Goal: Task Accomplishment & Management: Complete application form

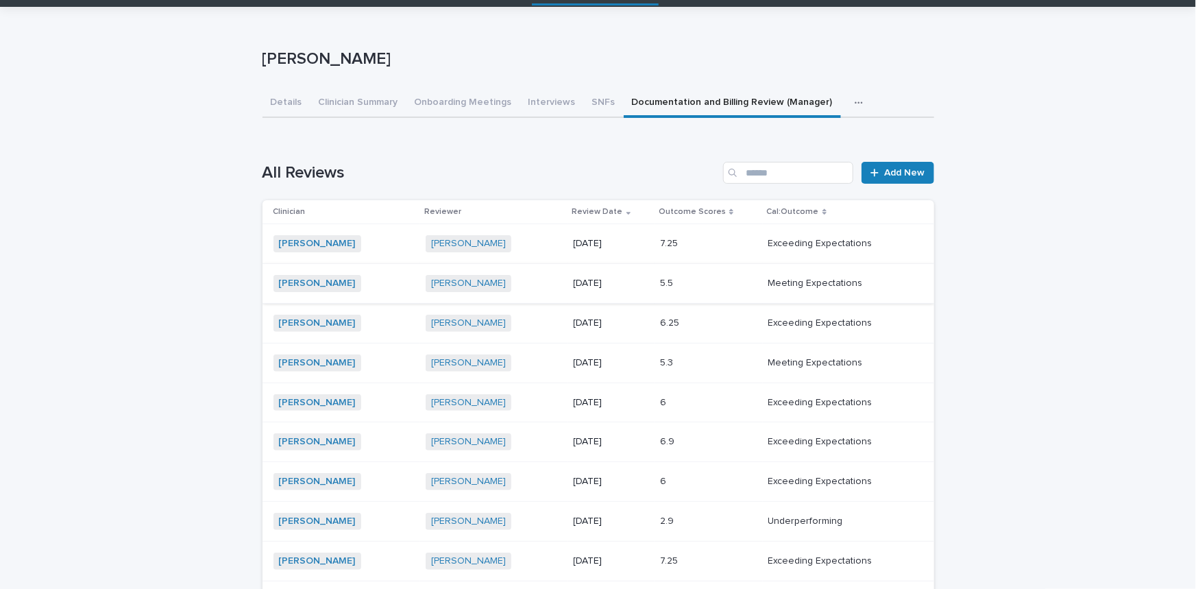
scroll to position [62, 0]
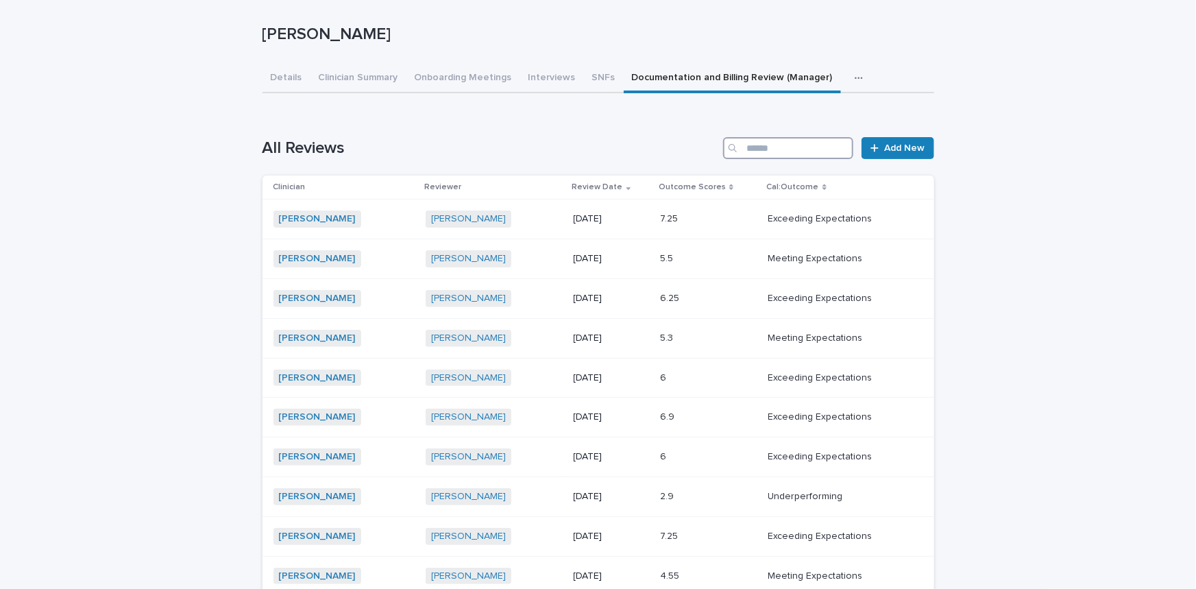
click at [805, 142] on input "Search" at bounding box center [788, 148] width 130 height 22
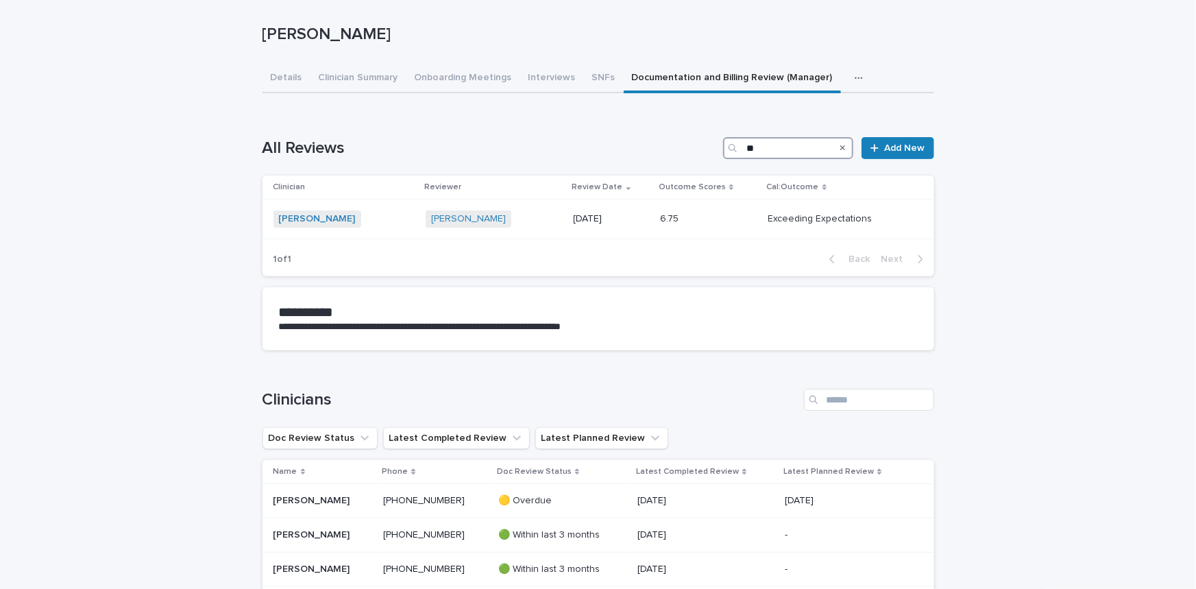
type input "*"
drag, startPoint x: 783, startPoint y: 149, endPoint x: 727, endPoint y: 150, distance: 56.2
click at [727, 150] on div "******" at bounding box center [788, 148] width 130 height 22
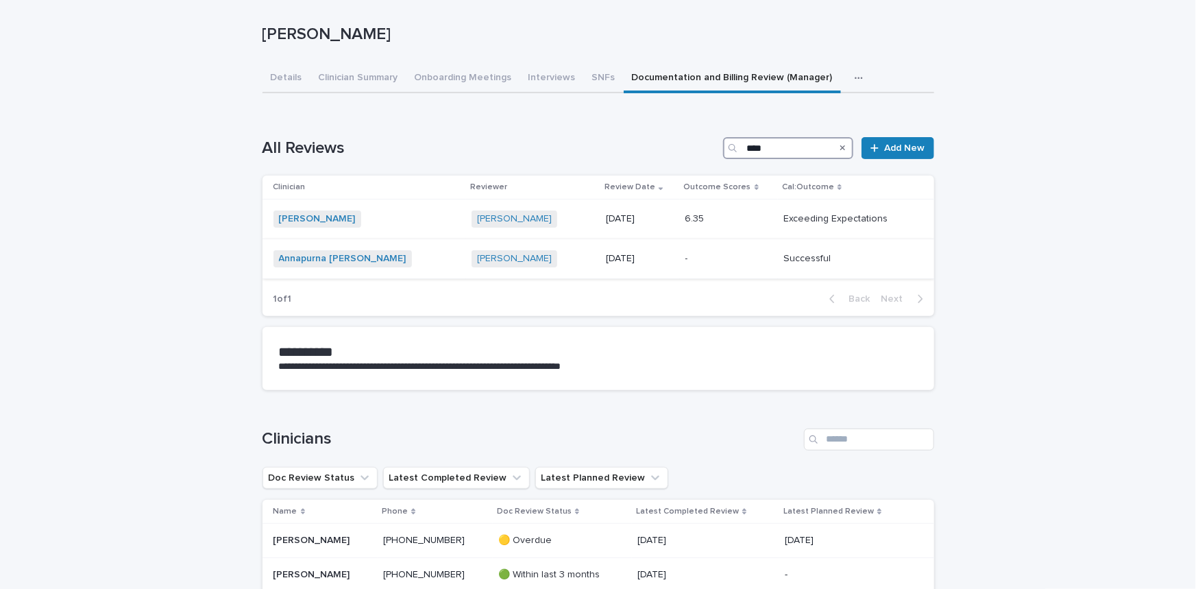
type input "****"
click at [695, 264] on div "- -" at bounding box center [729, 258] width 88 height 23
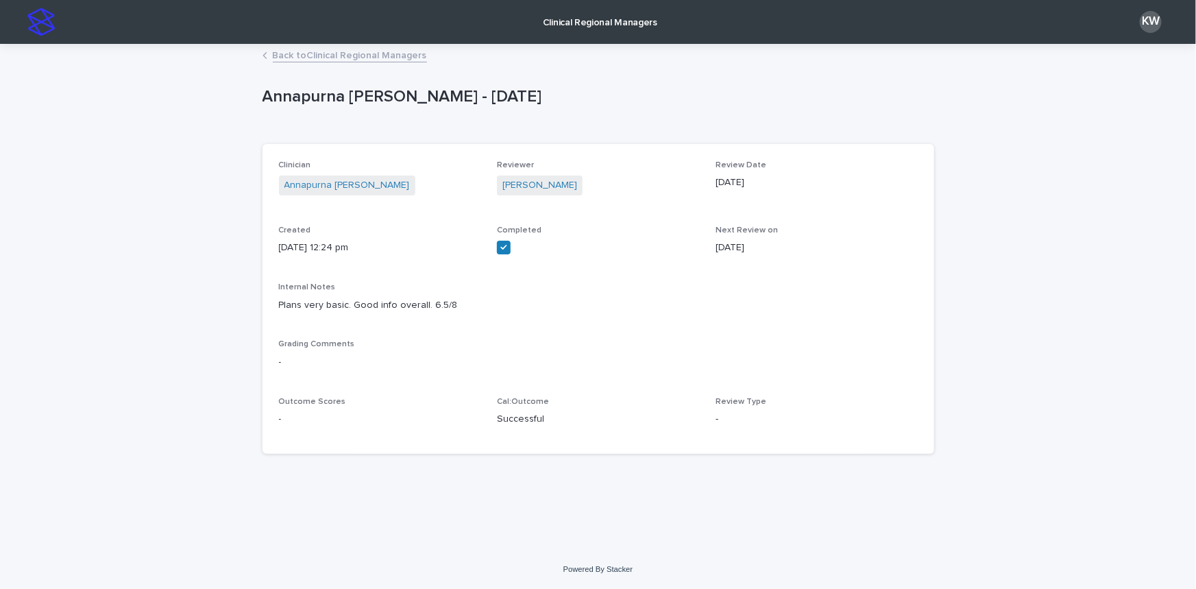
click at [400, 55] on link "Back to Clinical Regional Managers" at bounding box center [350, 55] width 154 height 16
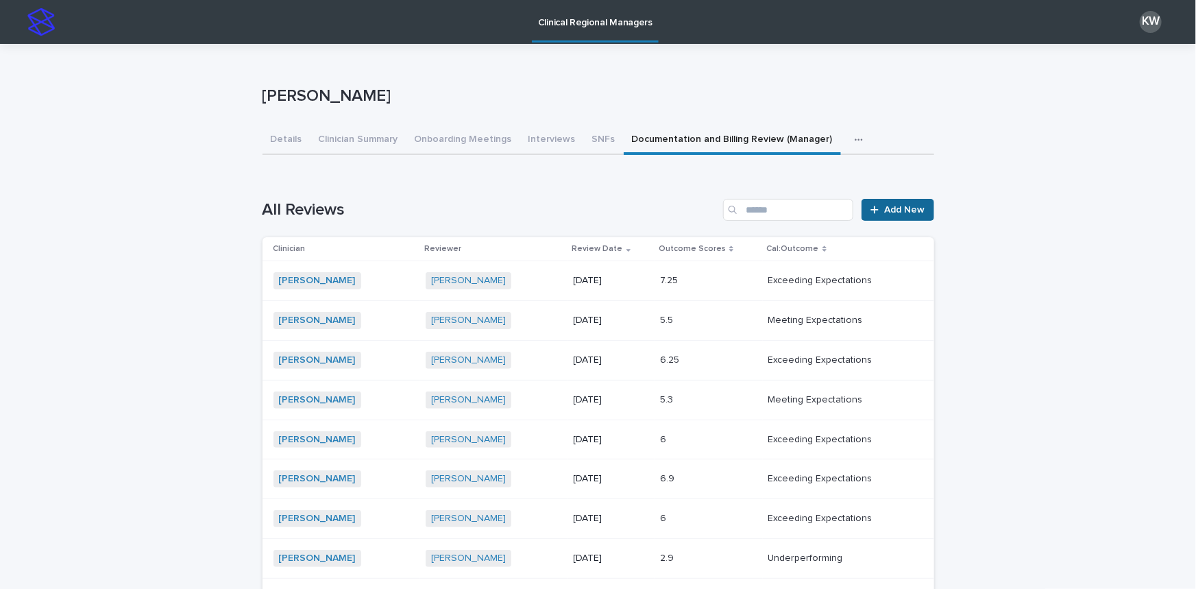
click at [908, 209] on span "Add New" at bounding box center [905, 210] width 40 height 10
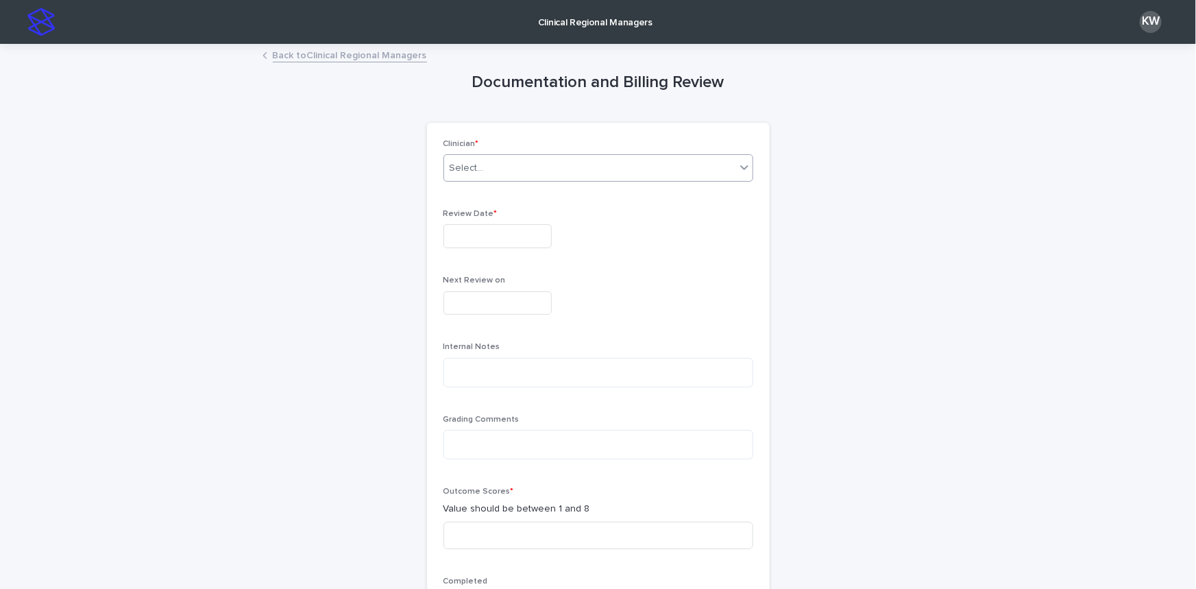
click at [629, 175] on div "Select..." at bounding box center [589, 168] width 291 height 23
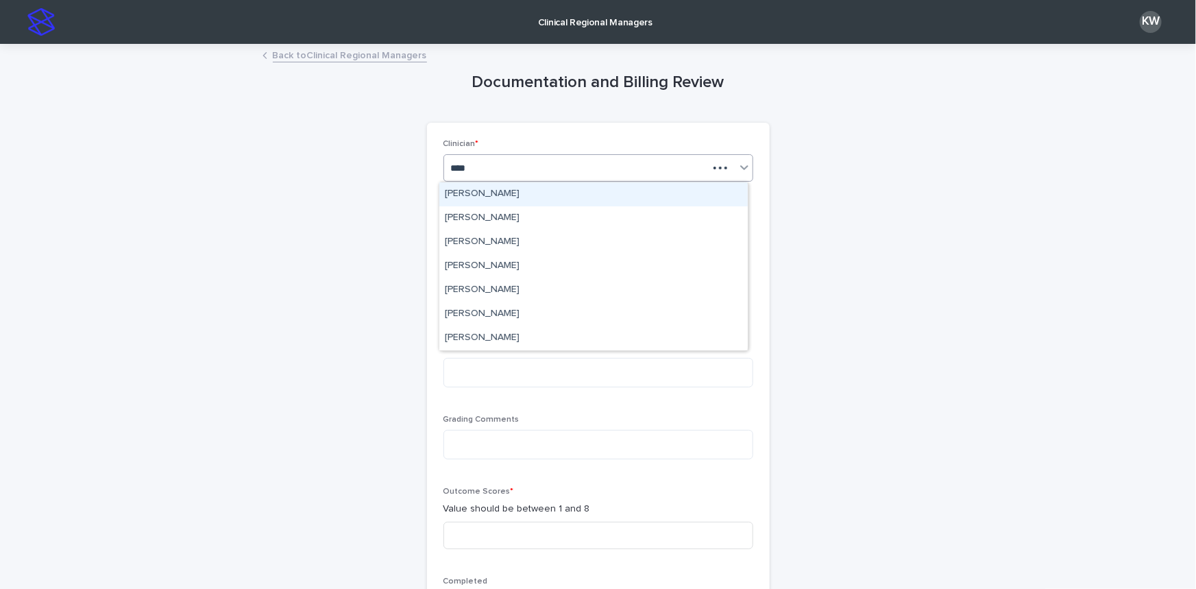
type input "*****"
click at [608, 184] on div "[PERSON_NAME]" at bounding box center [593, 194] width 308 height 24
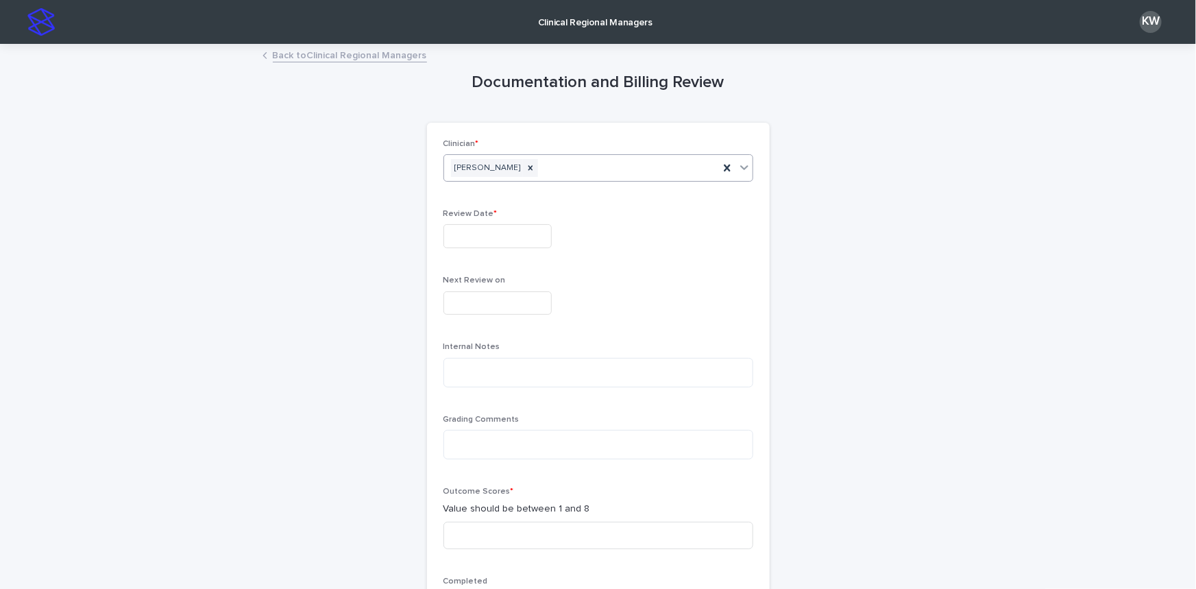
click at [525, 235] on input "text" at bounding box center [497, 236] width 108 height 24
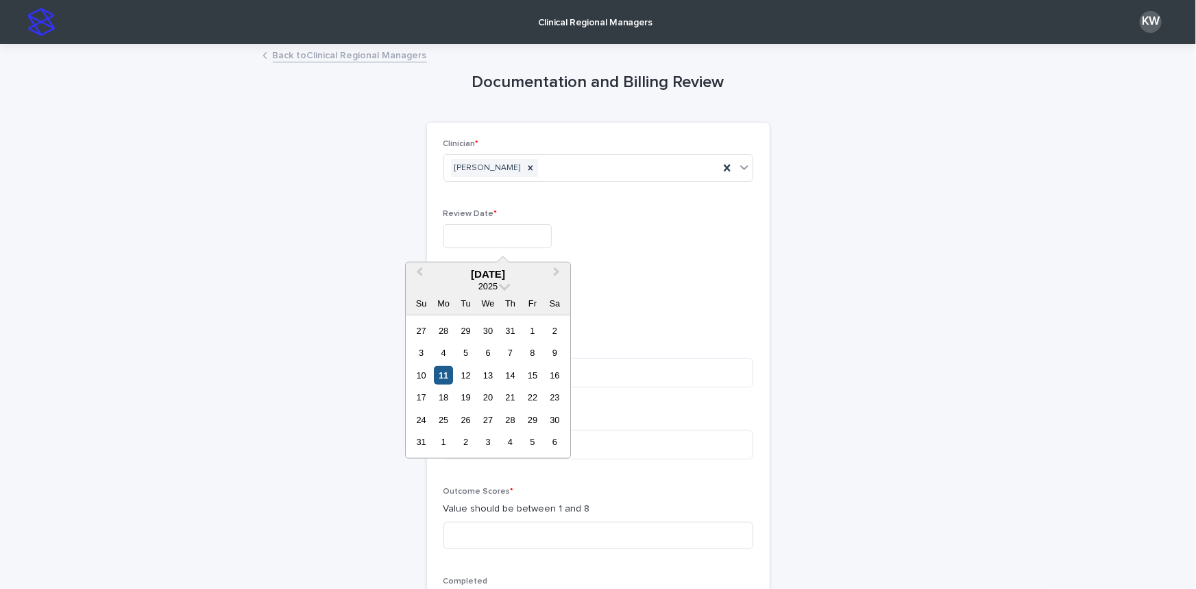
click at [446, 380] on div "11" at bounding box center [444, 375] width 19 height 19
type input "**********"
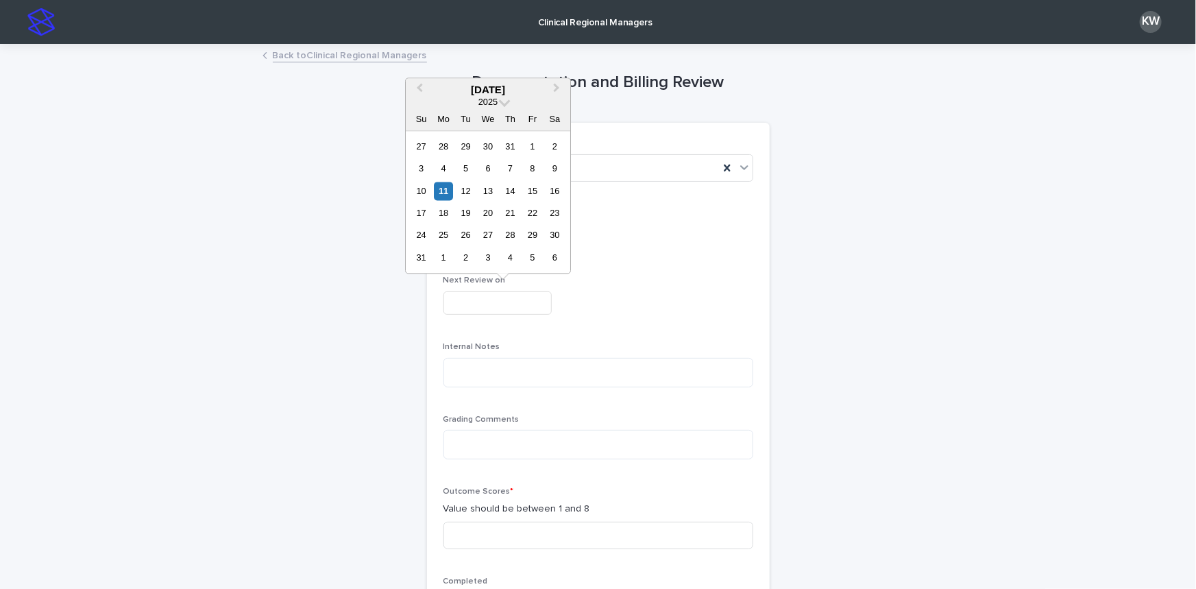
click at [471, 308] on input "text" at bounding box center [497, 303] width 108 height 24
click at [558, 89] on button "Next Month" at bounding box center [558, 91] width 22 height 22
click at [465, 188] on div "11" at bounding box center [465, 191] width 19 height 19
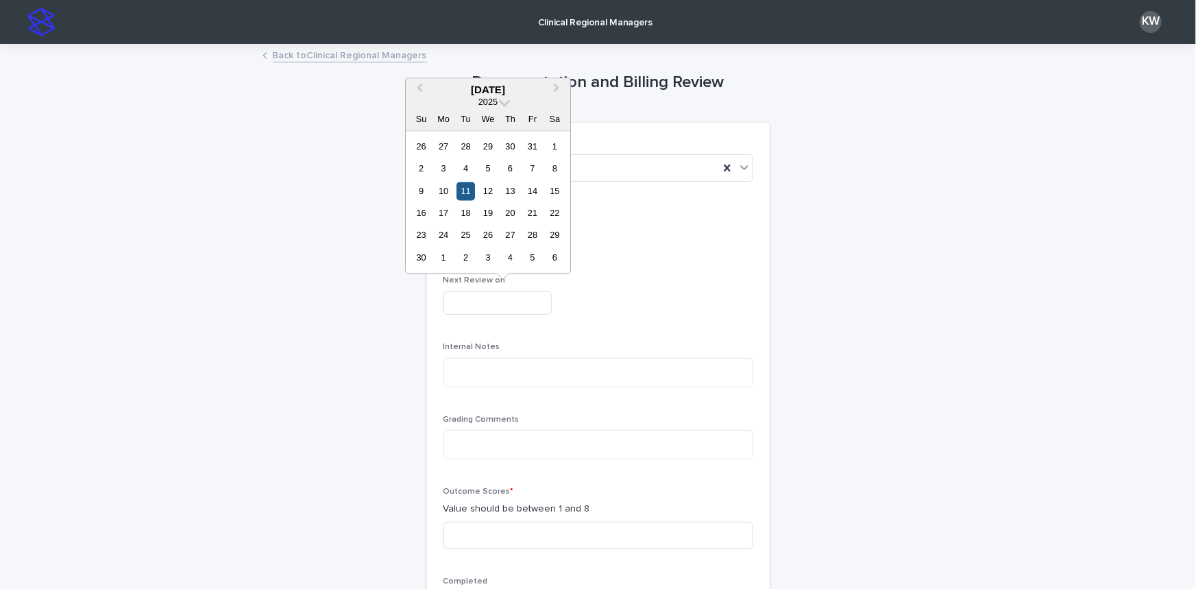
type input "**********"
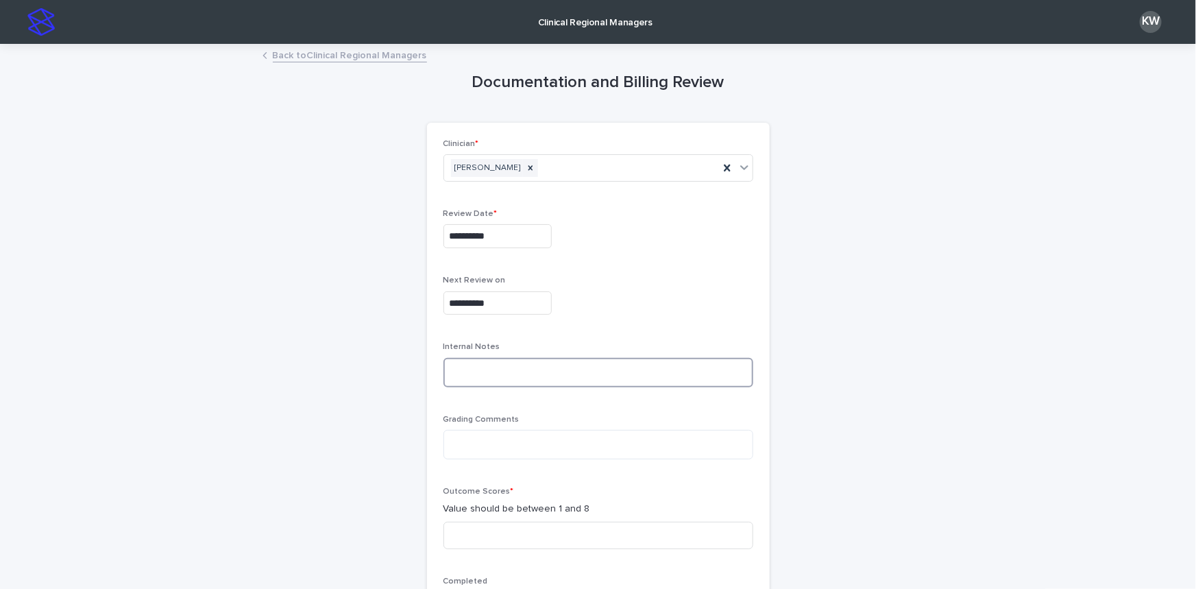
click at [452, 364] on textarea at bounding box center [598, 372] width 310 height 29
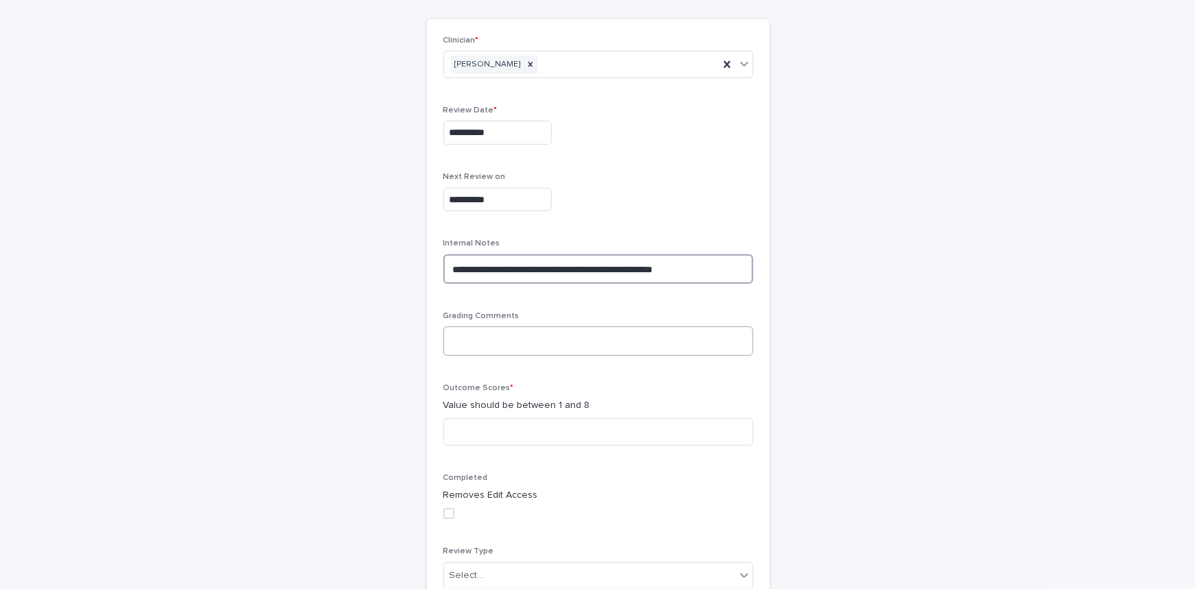
scroll to position [124, 0]
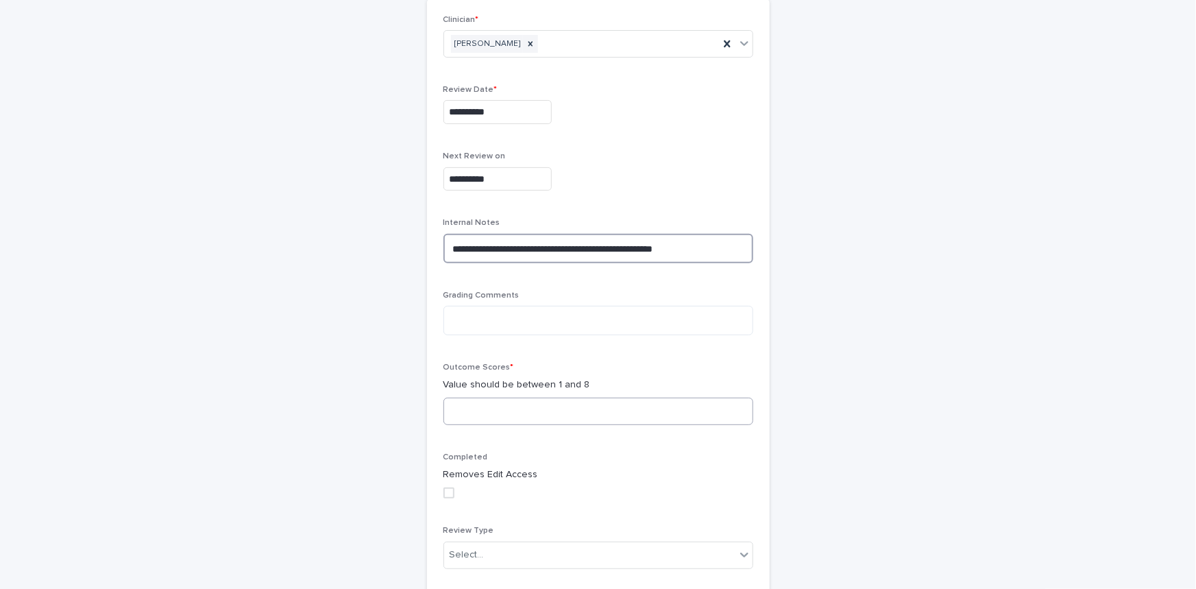
type textarea "**********"
click at [584, 415] on input at bounding box center [598, 411] width 310 height 27
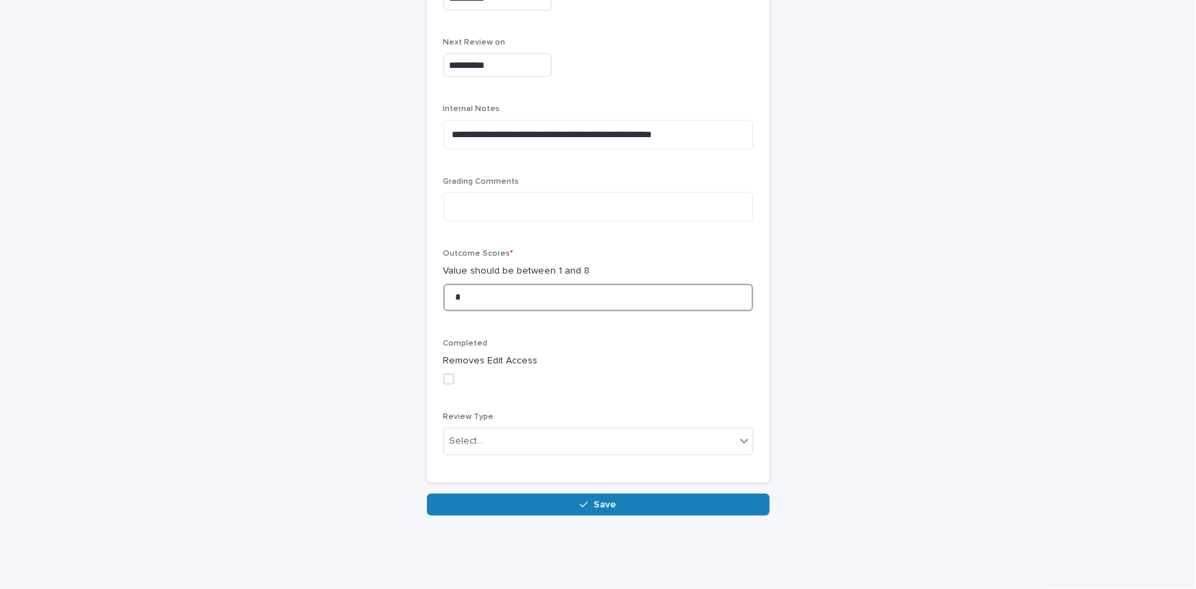
scroll to position [249, 0]
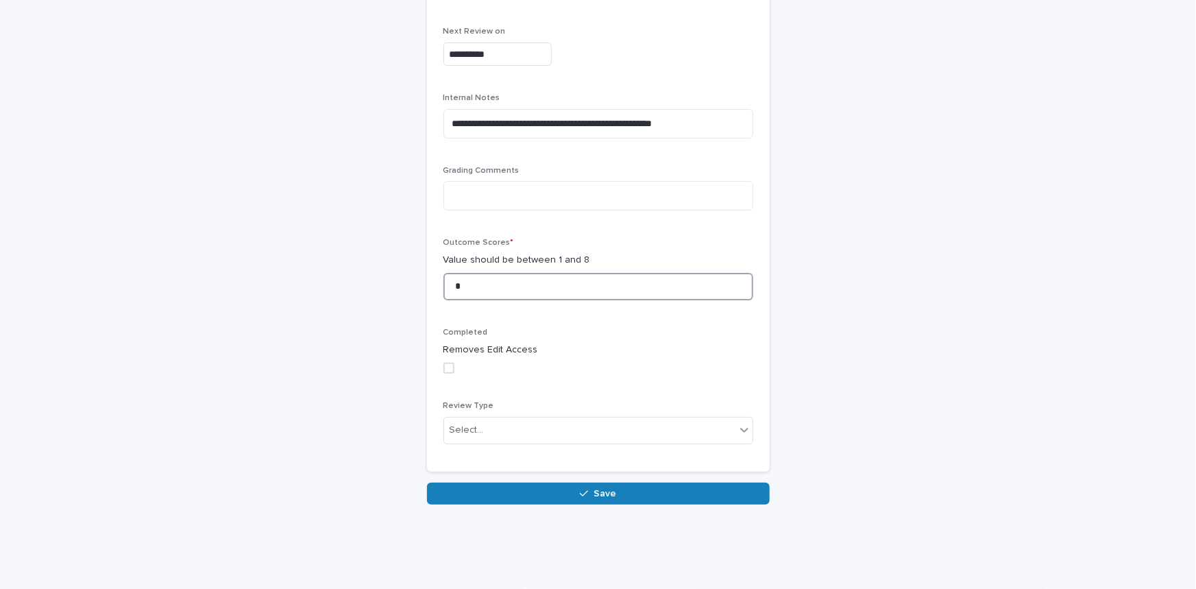
click at [443, 364] on span at bounding box center [448, 368] width 11 height 11
type input "*"
click at [465, 428] on div "Select..." at bounding box center [467, 430] width 34 height 14
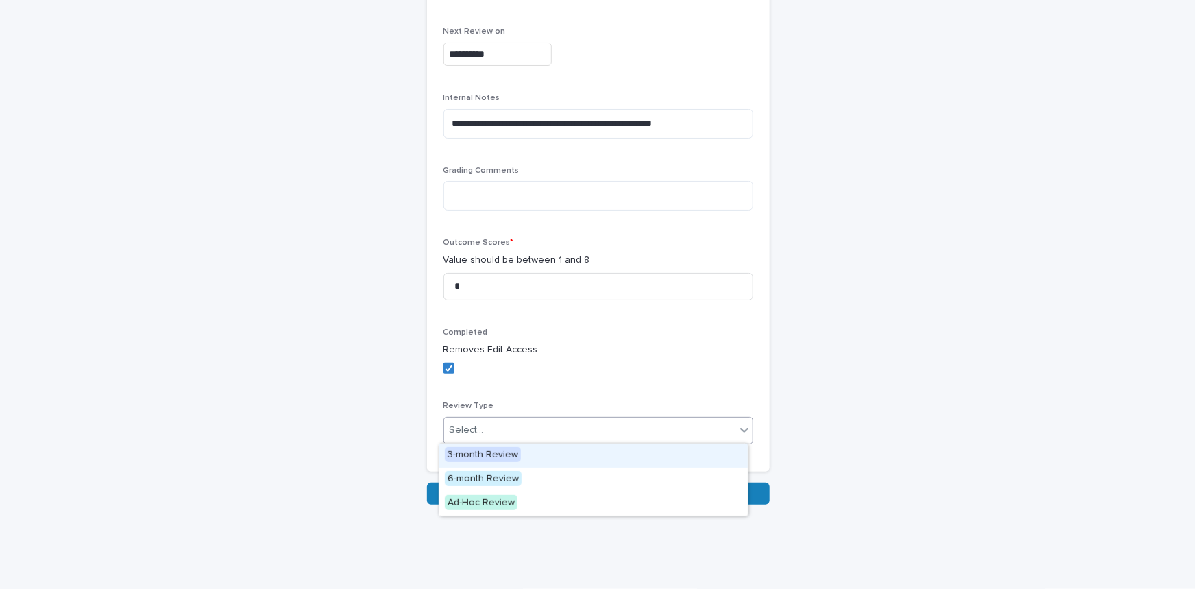
click at [483, 456] on span "3-month Review" at bounding box center [483, 454] width 76 height 15
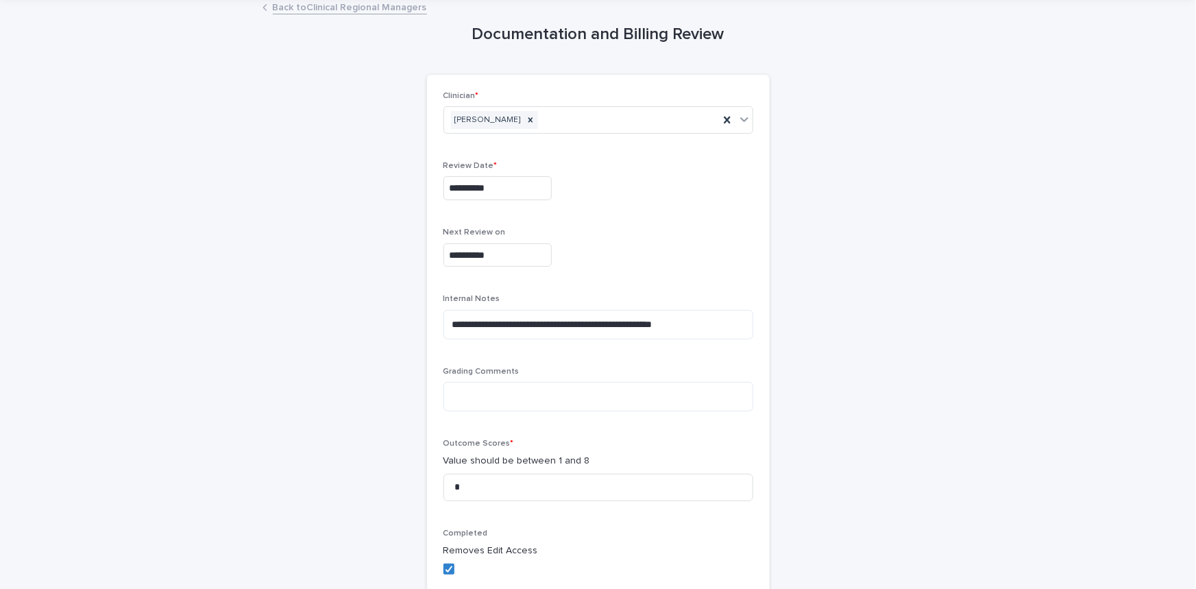
scroll to position [271, 0]
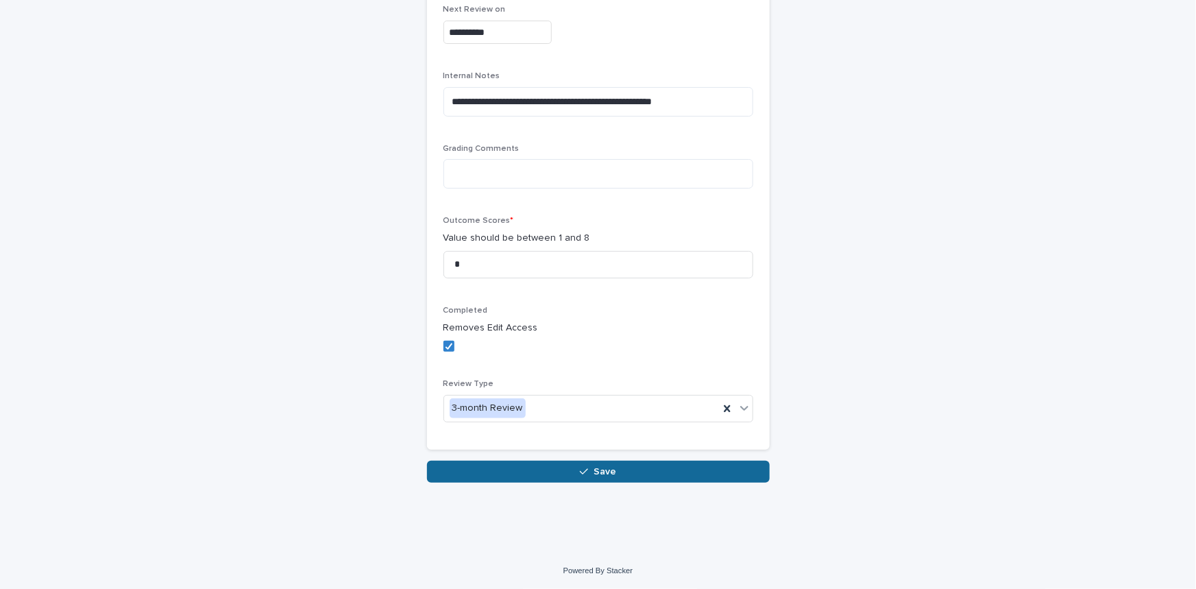
click at [594, 471] on span "Save" at bounding box center [605, 472] width 23 height 10
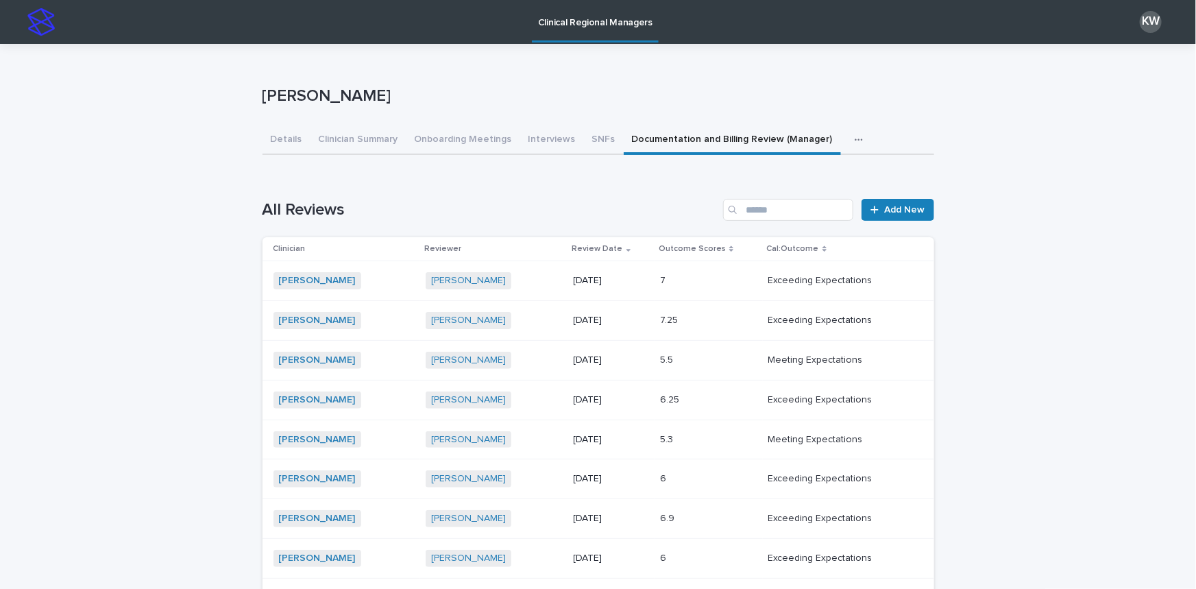
click at [855, 138] on icon "button" at bounding box center [859, 140] width 8 height 10
click at [756, 204] on input "Search" at bounding box center [788, 210] width 130 height 22
click at [774, 212] on input "Search" at bounding box center [788, 210] width 130 height 22
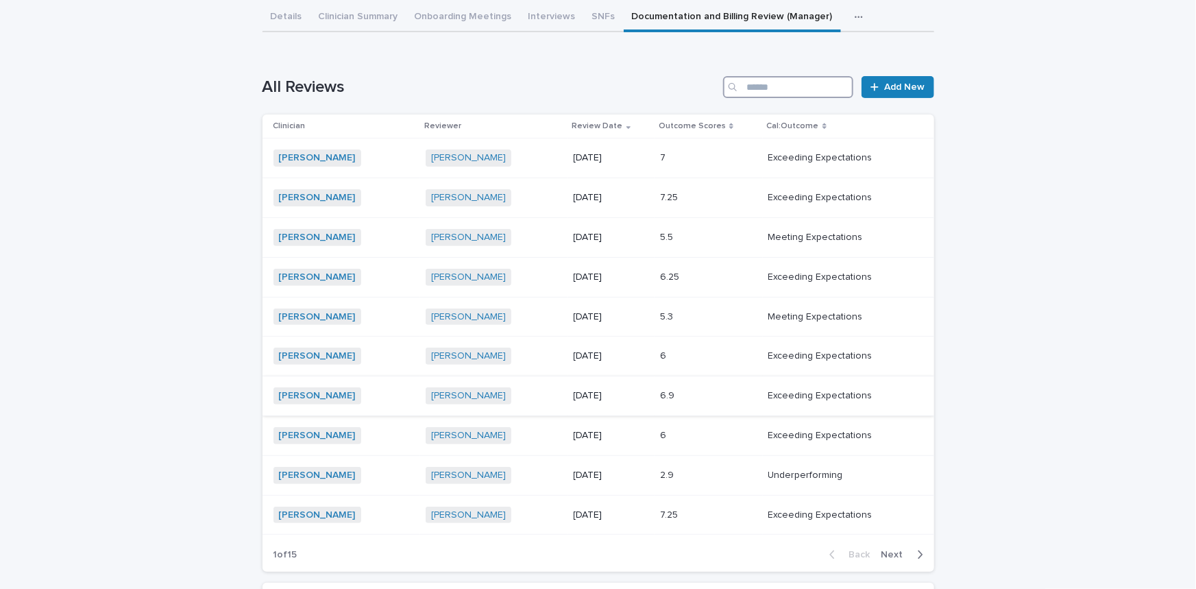
scroll to position [124, 0]
click at [402, 397] on div "[PERSON_NAME] + 0" at bounding box center [343, 394] width 141 height 17
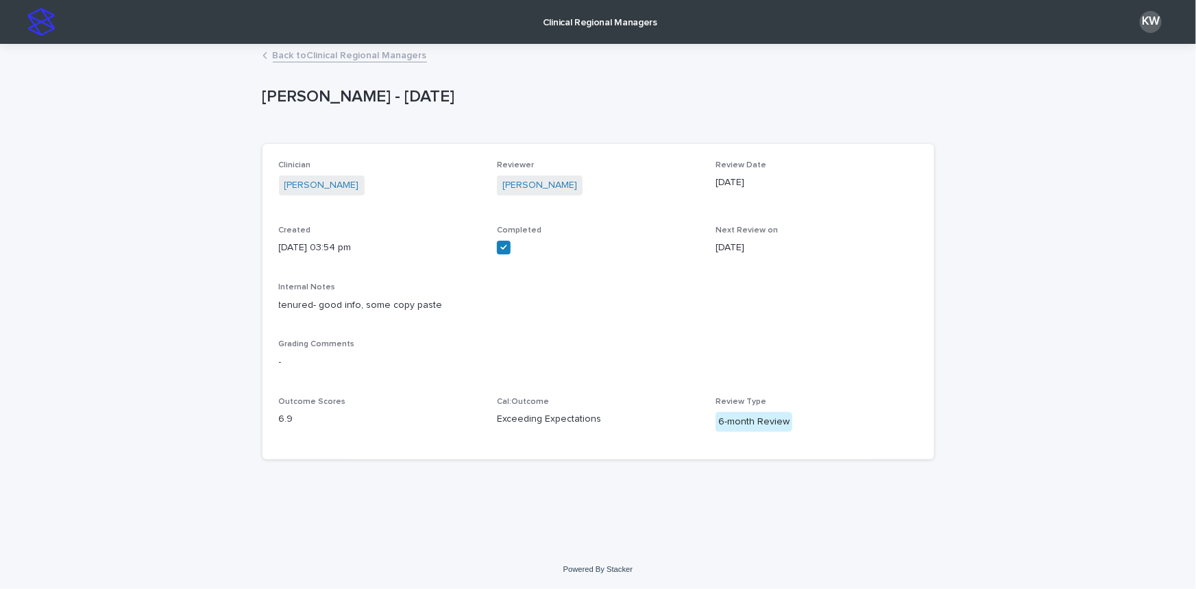
click at [389, 52] on link "Back to Clinical Regional Managers" at bounding box center [350, 55] width 154 height 16
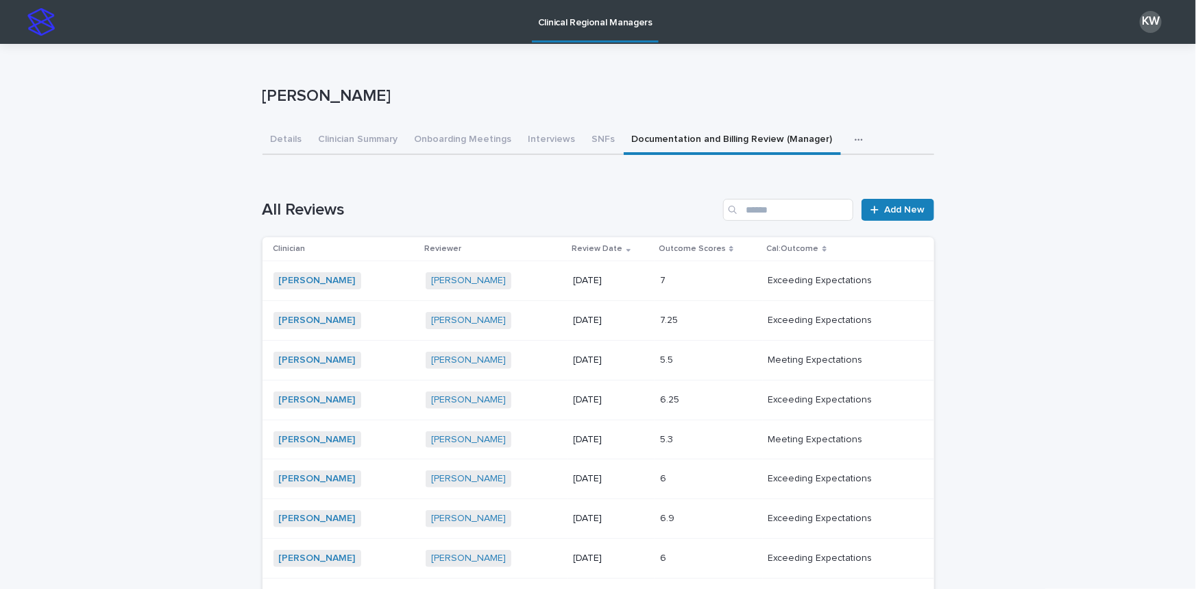
click at [733, 281] on p at bounding box center [708, 281] width 97 height 12
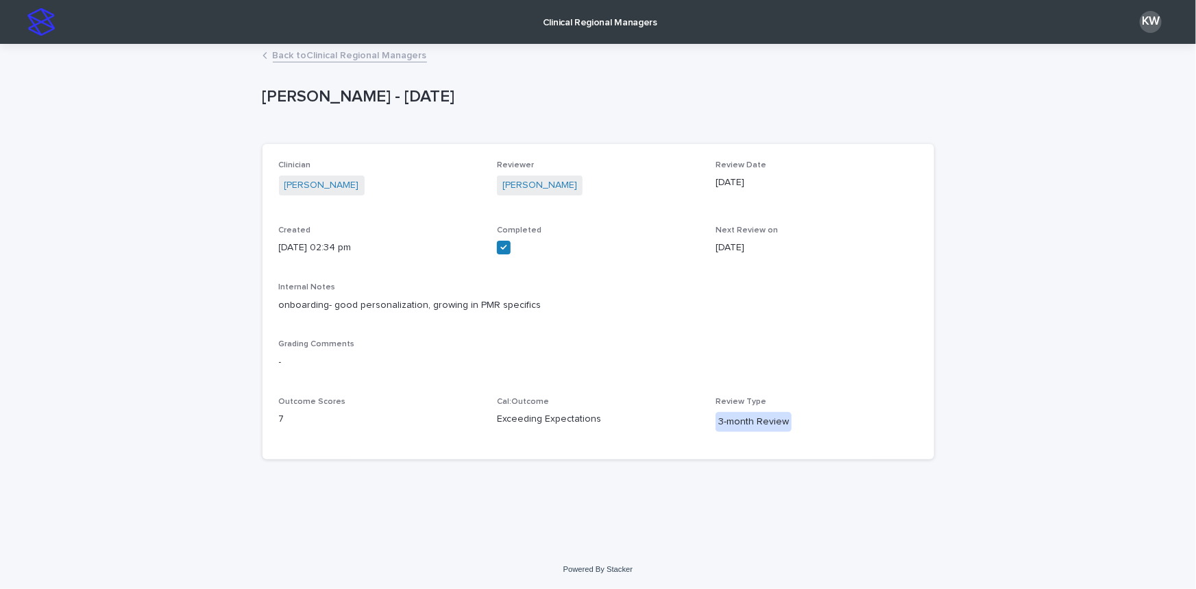
click at [379, 56] on link "Back to Clinical Regional Managers" at bounding box center [350, 55] width 154 height 16
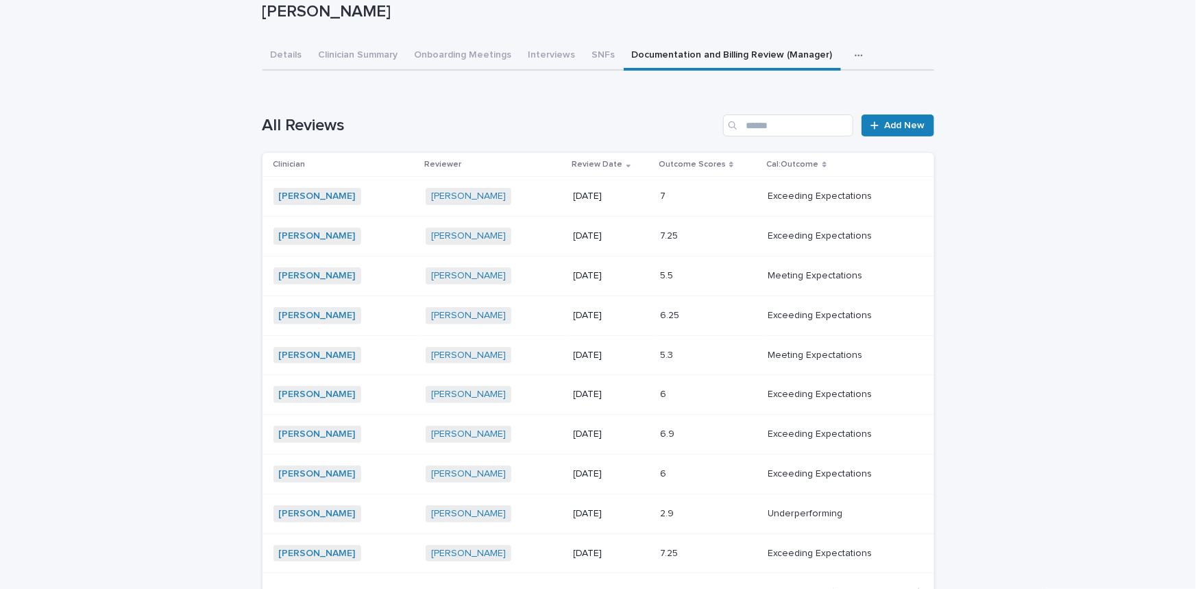
scroll to position [124, 0]
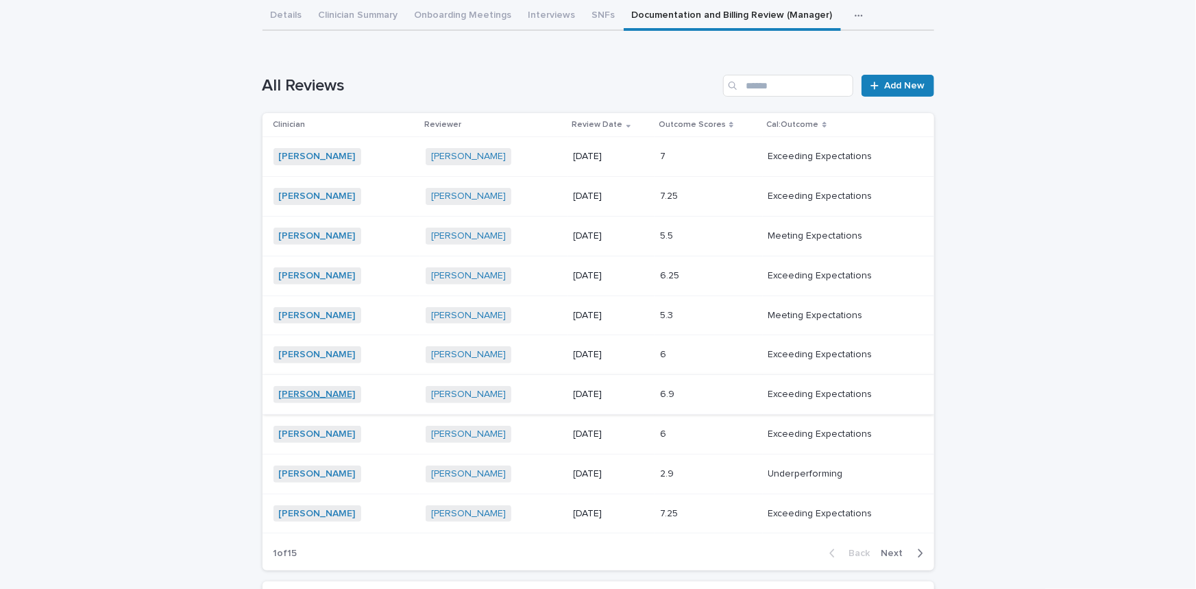
click at [335, 393] on link "[PERSON_NAME]" at bounding box center [317, 395] width 77 height 12
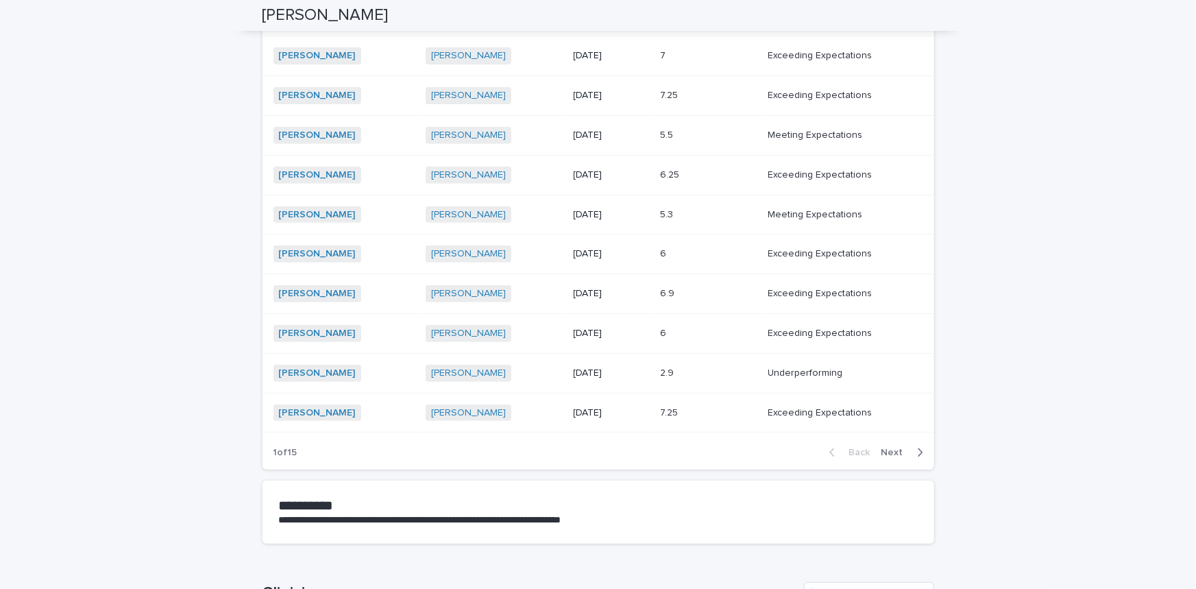
scroll to position [186, 0]
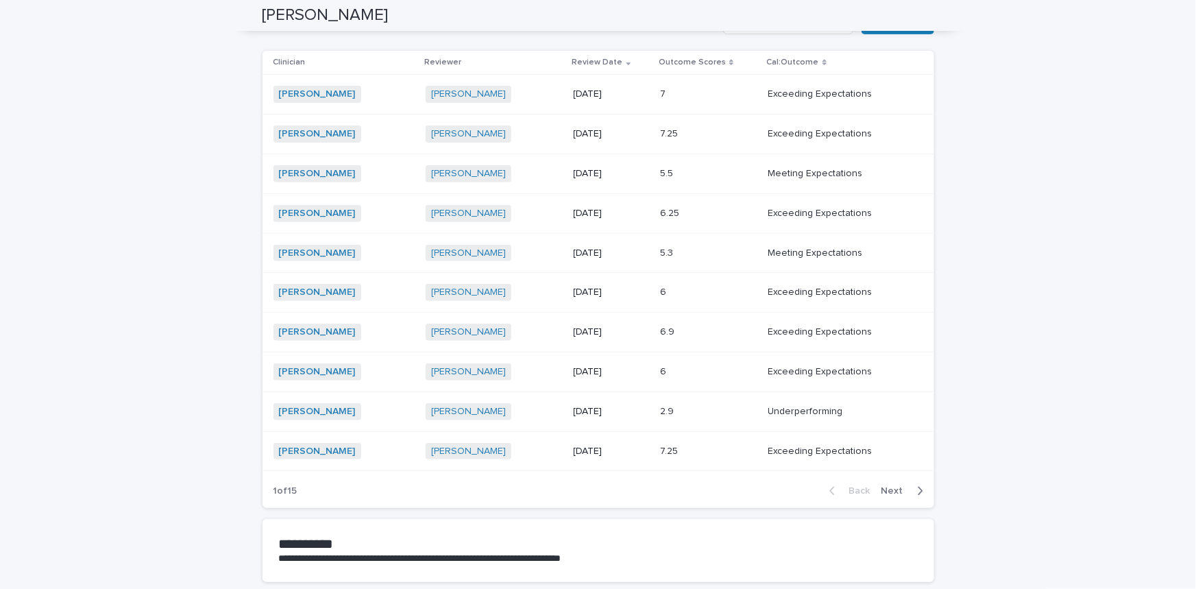
click at [890, 486] on span "Next" at bounding box center [896, 491] width 30 height 10
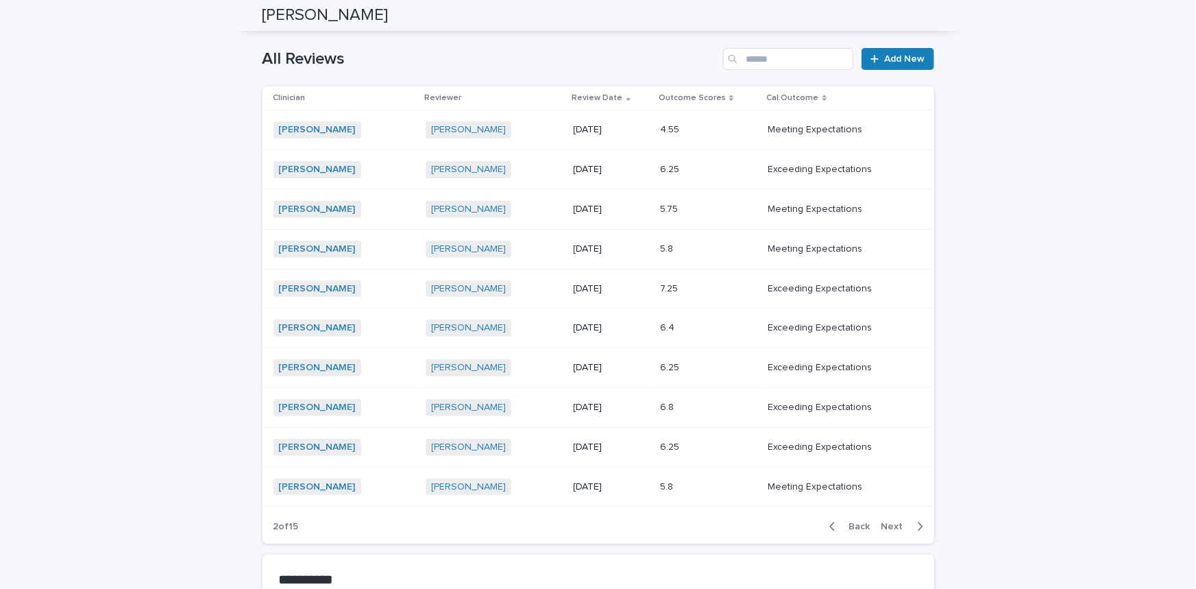
scroll to position [124, 0]
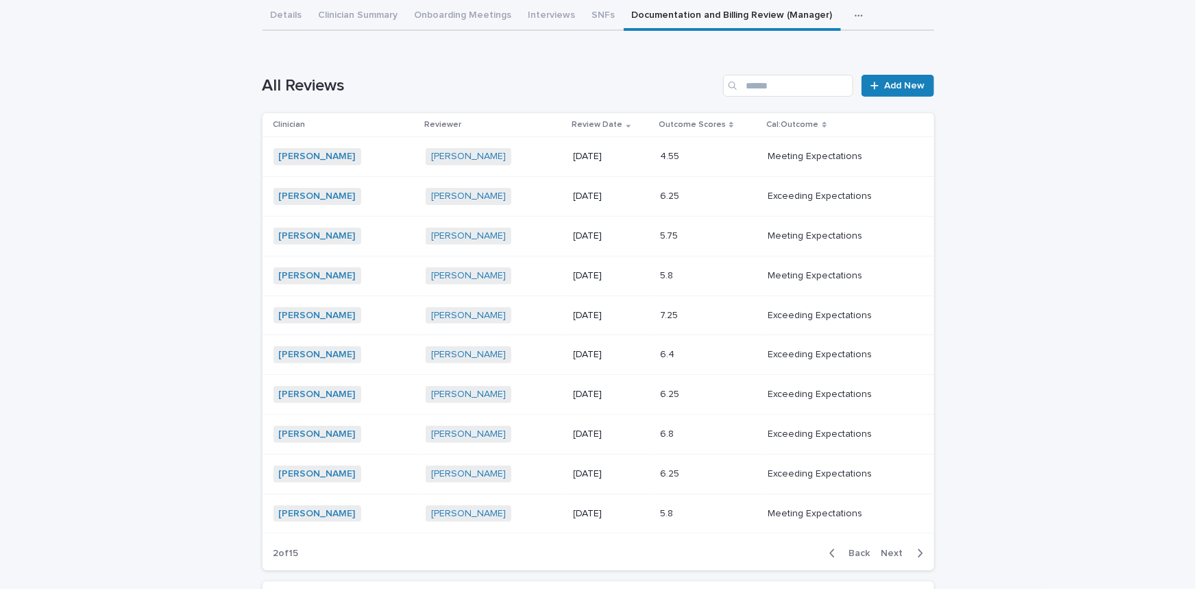
drag, startPoint x: 843, startPoint y: 546, endPoint x: 832, endPoint y: 544, distance: 11.1
click at [843, 547] on button "Back" at bounding box center [847, 553] width 58 height 12
click at [812, 86] on input "Search" at bounding box center [788, 86] width 130 height 22
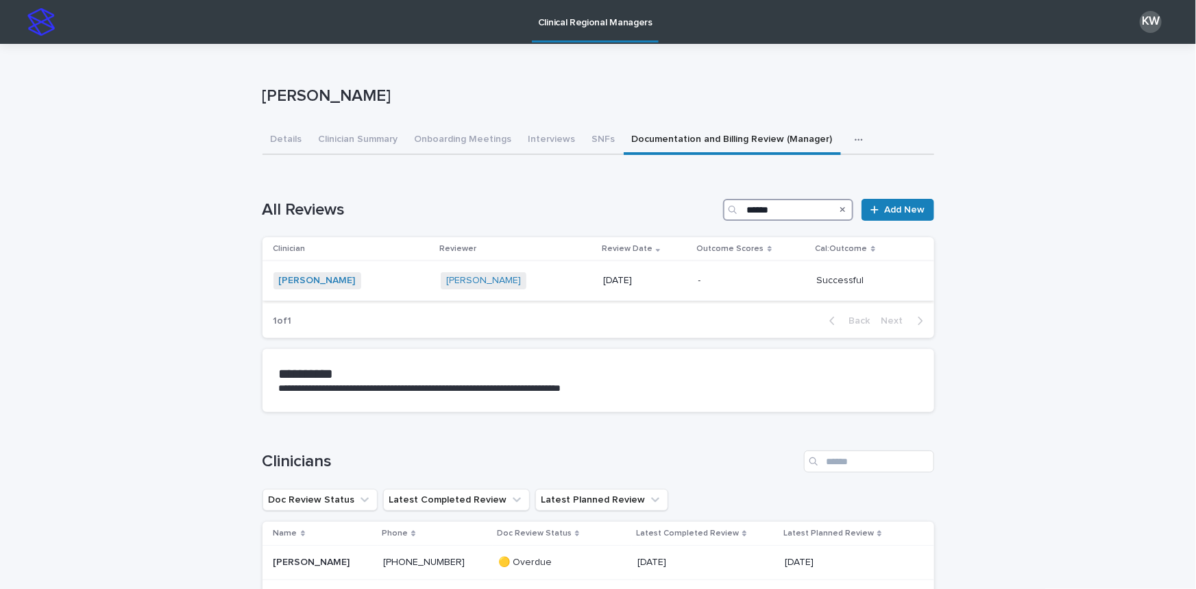
type input "******"
click at [739, 281] on p at bounding box center [752, 281] width 108 height 12
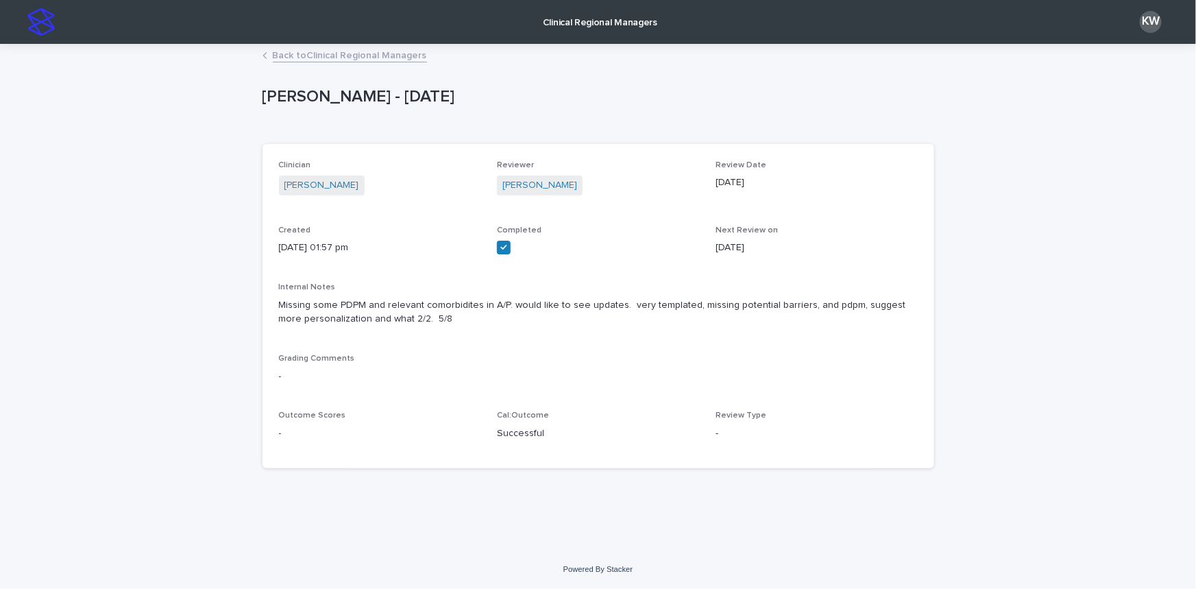
click at [381, 55] on link "Back to Clinical Regional Managers" at bounding box center [350, 55] width 154 height 16
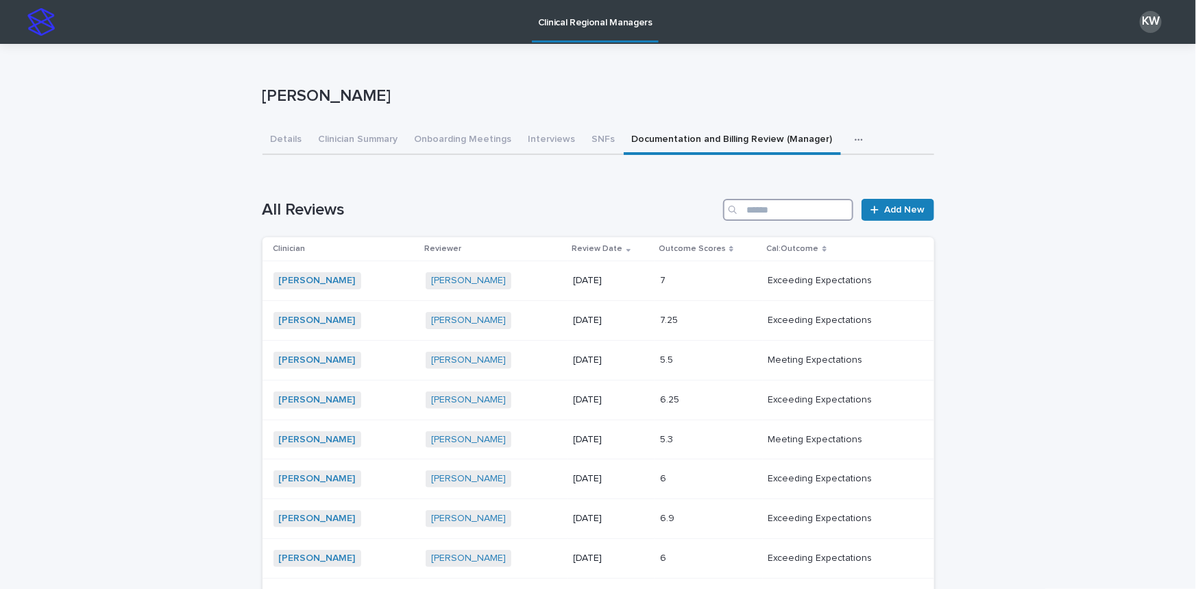
click at [788, 212] on input "Search" at bounding box center [788, 210] width 130 height 22
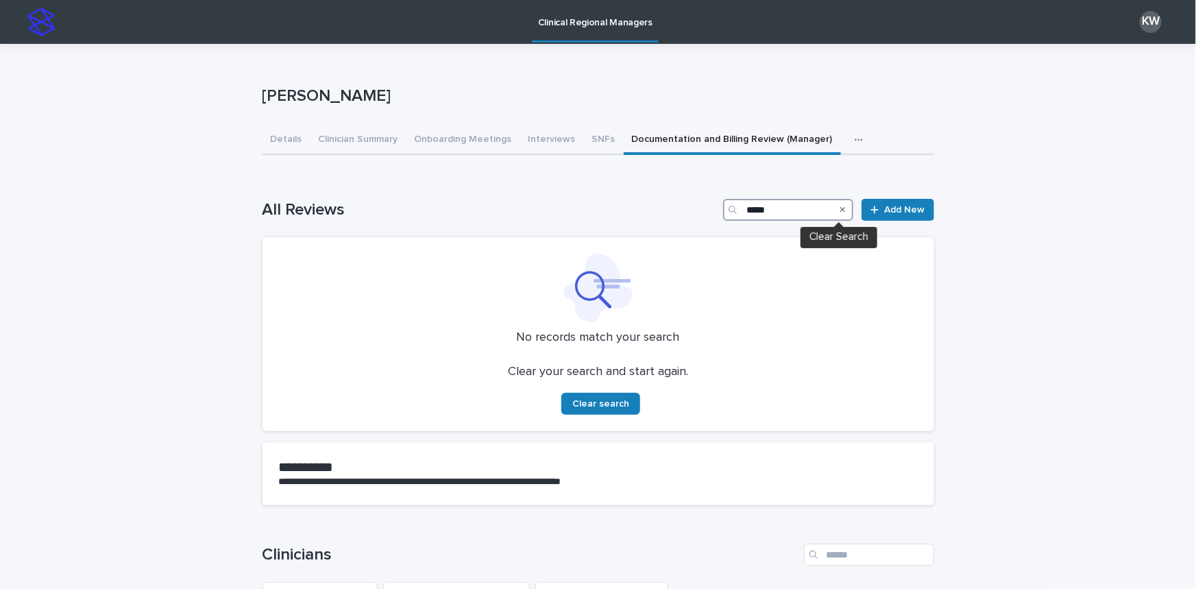
type input "*****"
click at [840, 208] on icon "Search" at bounding box center [842, 209] width 5 height 5
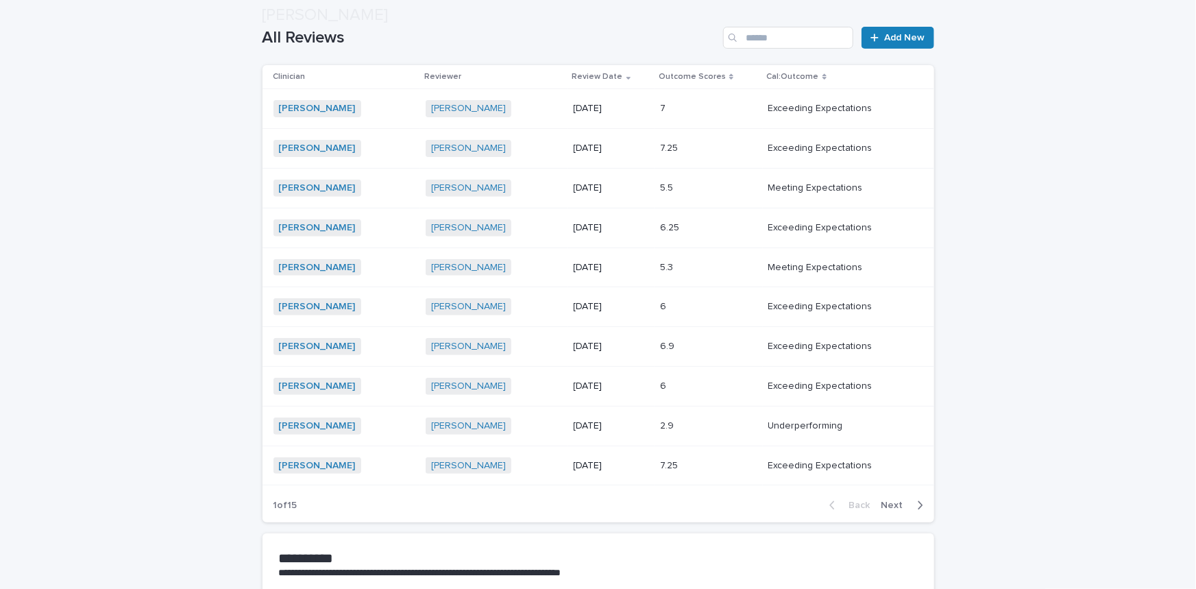
scroll to position [186, 0]
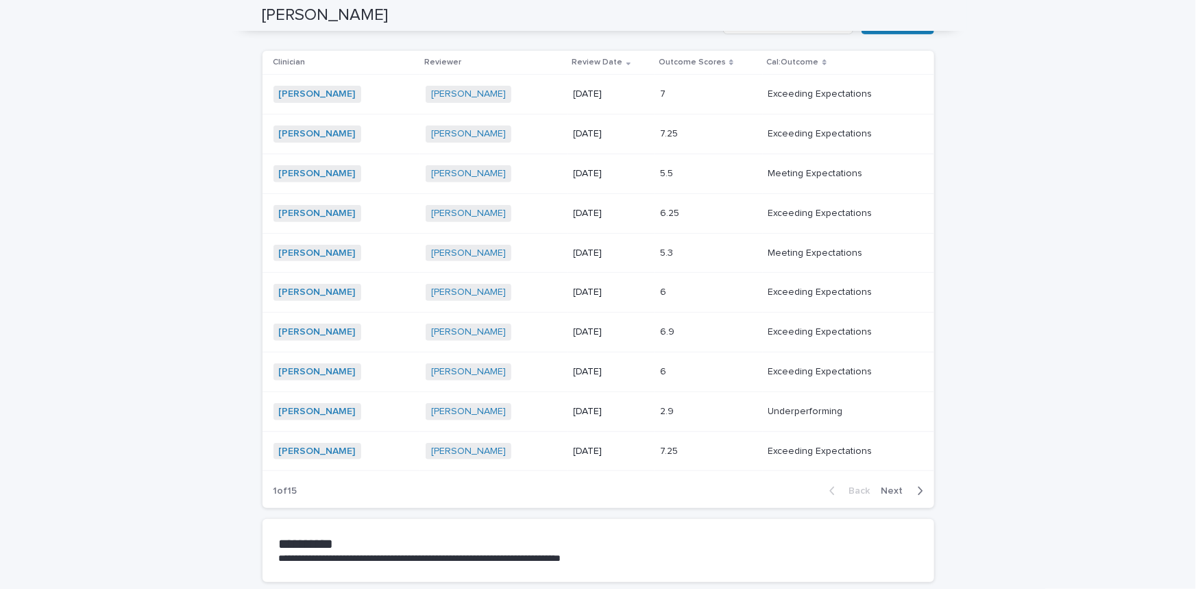
click at [892, 489] on span "Next" at bounding box center [896, 491] width 30 height 10
click at [902, 486] on span "Next" at bounding box center [896, 491] width 30 height 10
click at [890, 490] on span "Next" at bounding box center [896, 491] width 30 height 10
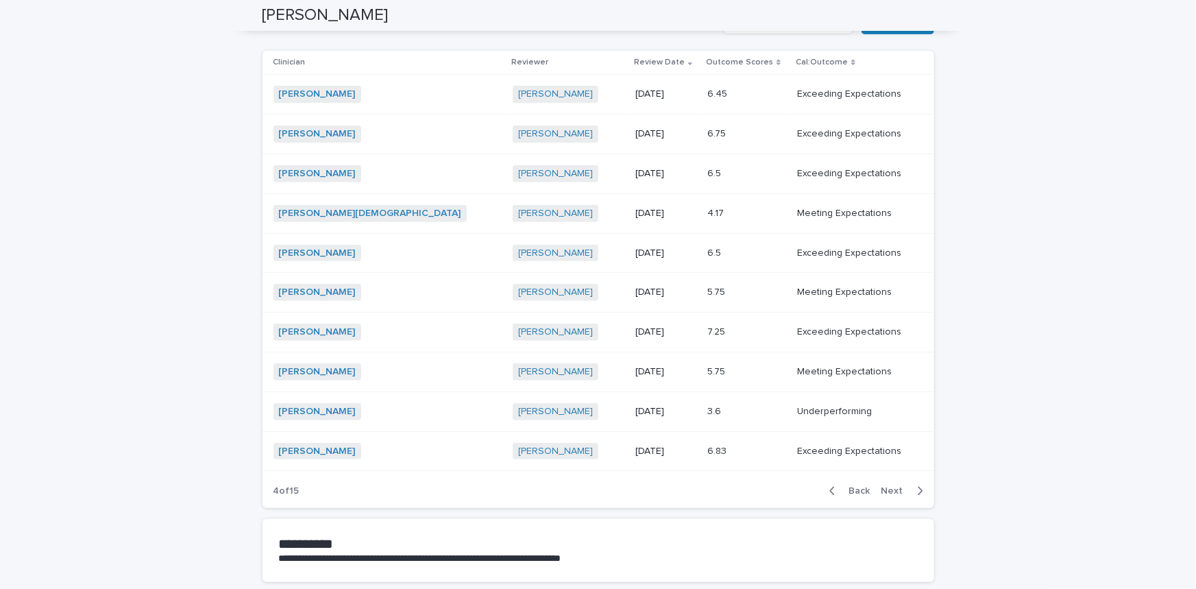
click at [891, 489] on span "Next" at bounding box center [896, 491] width 30 height 10
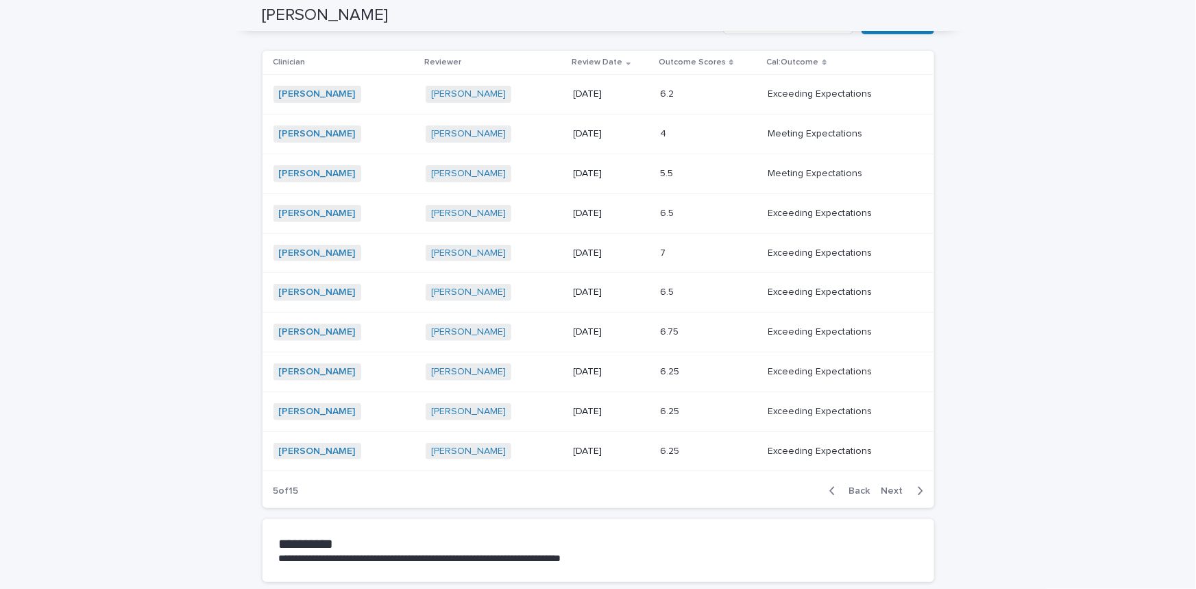
click at [855, 487] on span "Back" at bounding box center [855, 491] width 29 height 10
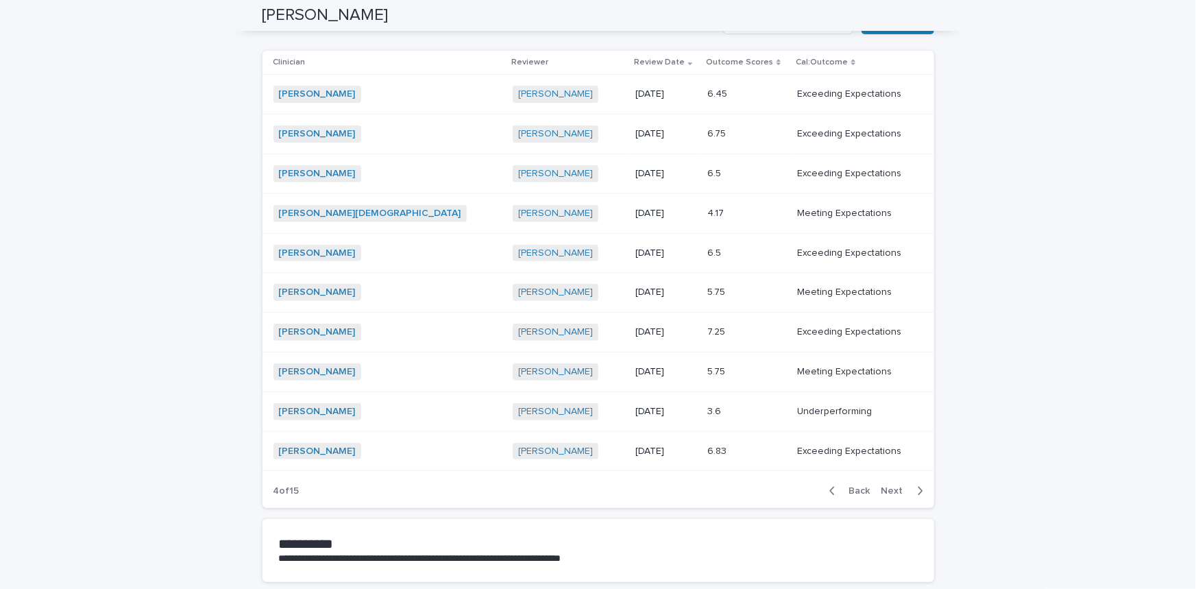
click at [884, 489] on span "Next" at bounding box center [896, 491] width 30 height 10
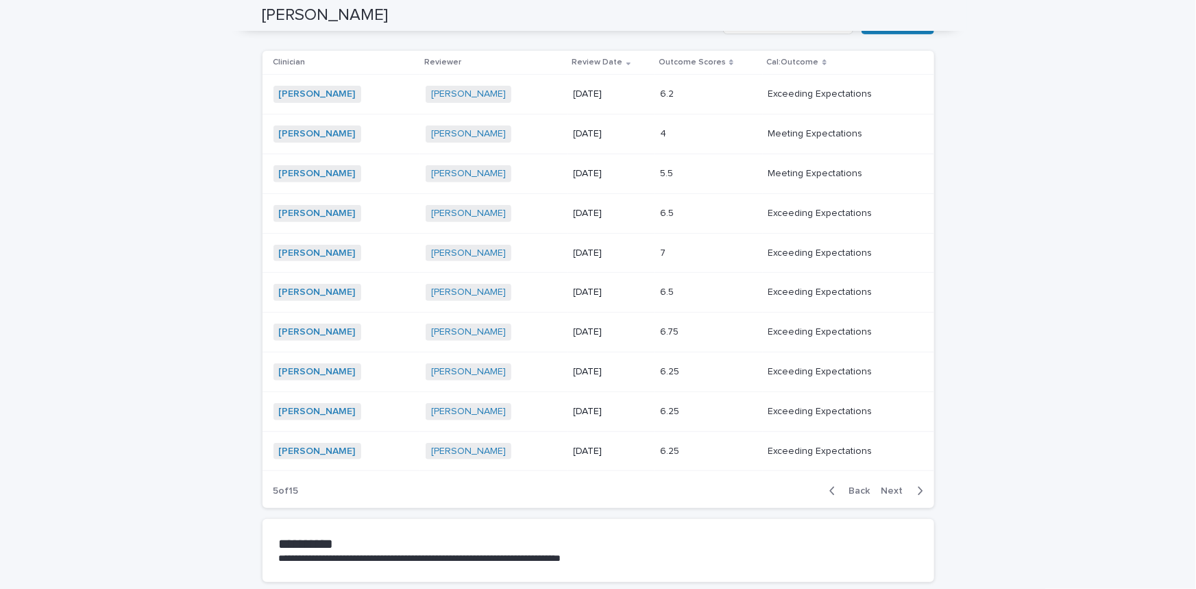
click at [888, 486] on span "Next" at bounding box center [896, 491] width 30 height 10
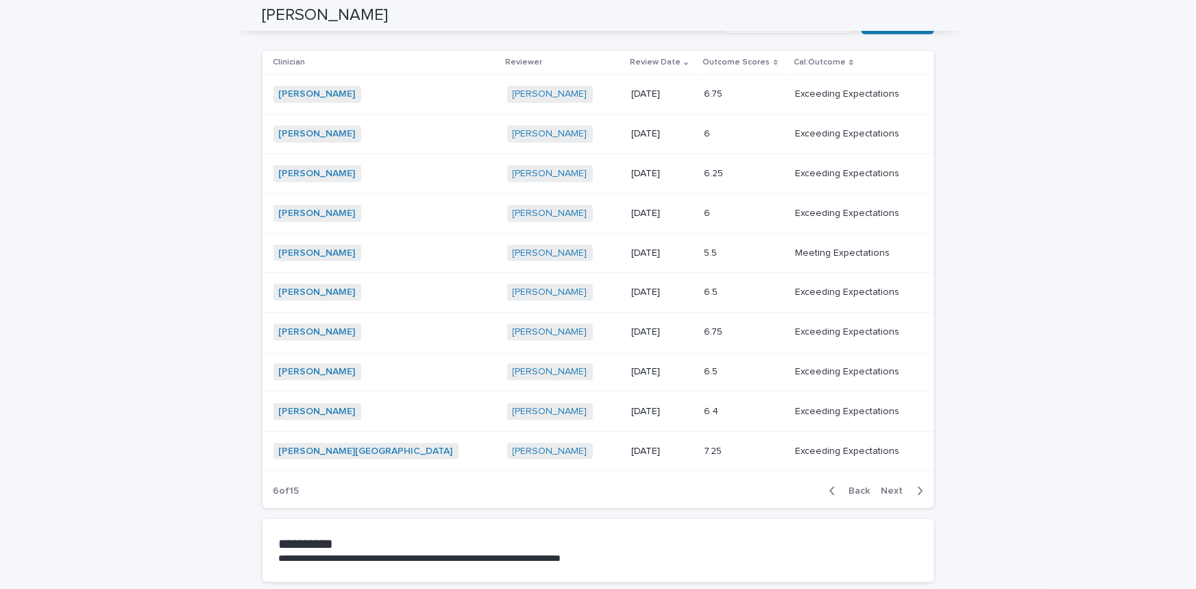
click at [887, 489] on span "Next" at bounding box center [896, 491] width 30 height 10
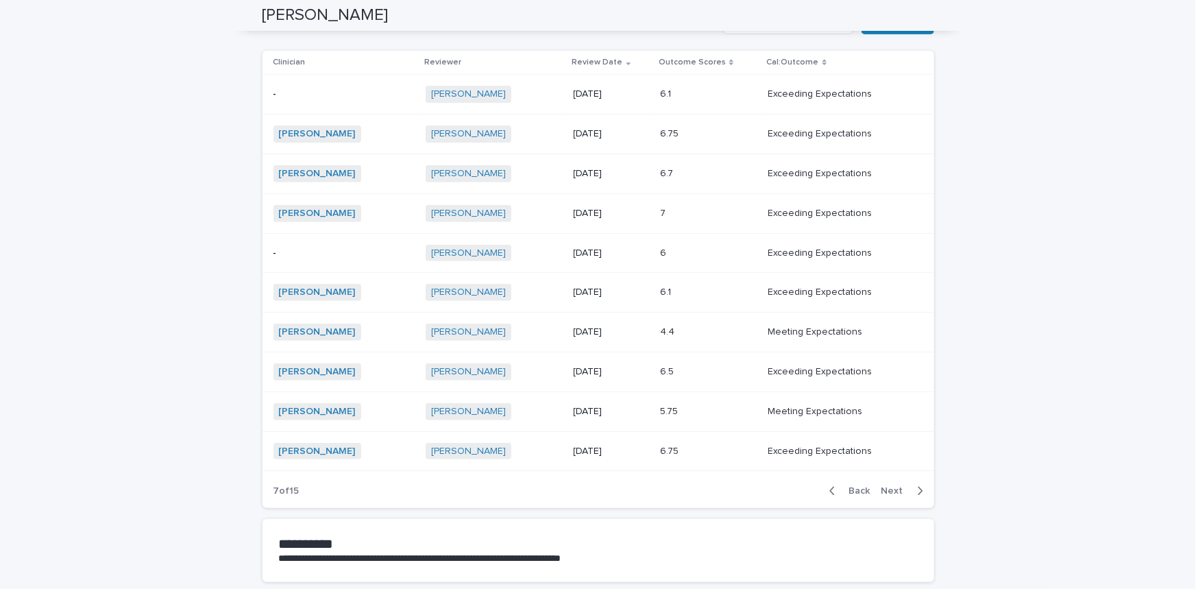
drag, startPoint x: 309, startPoint y: 90, endPoint x: 291, endPoint y: 93, distance: 18.7
click at [291, 93] on p "-" at bounding box center [343, 94] width 141 height 12
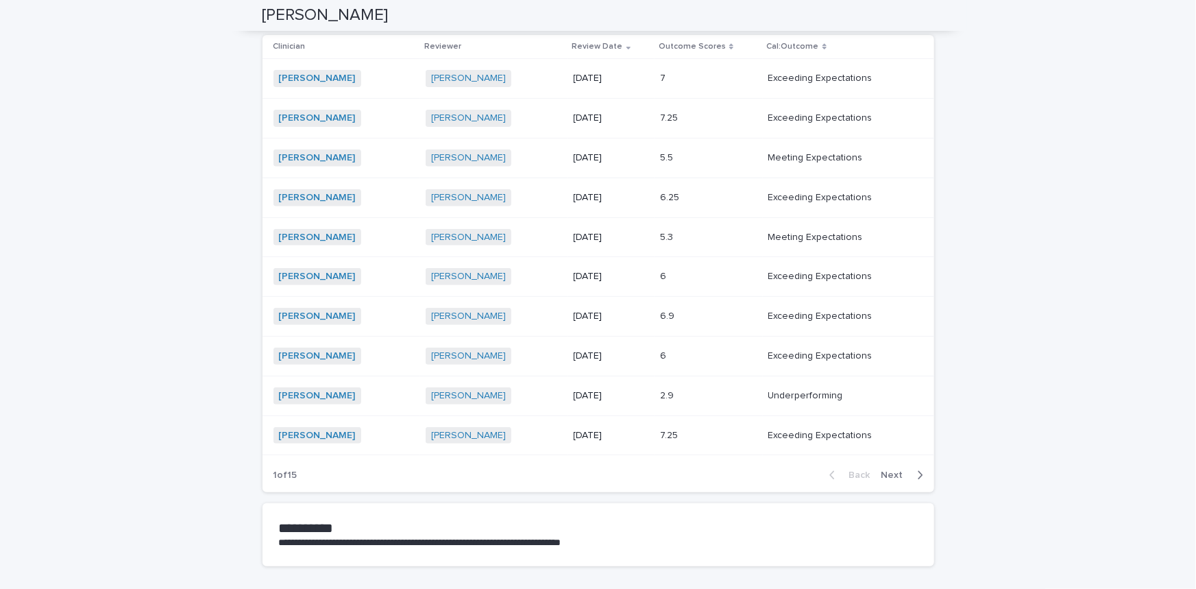
scroll to position [311, 0]
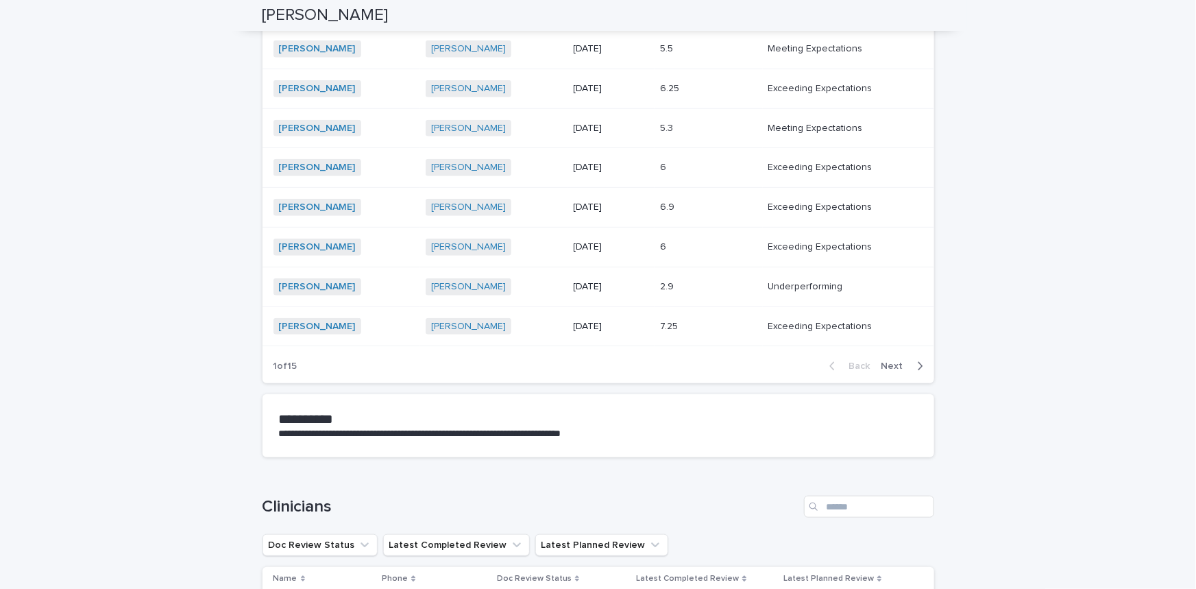
click at [898, 362] on span "Next" at bounding box center [896, 366] width 30 height 10
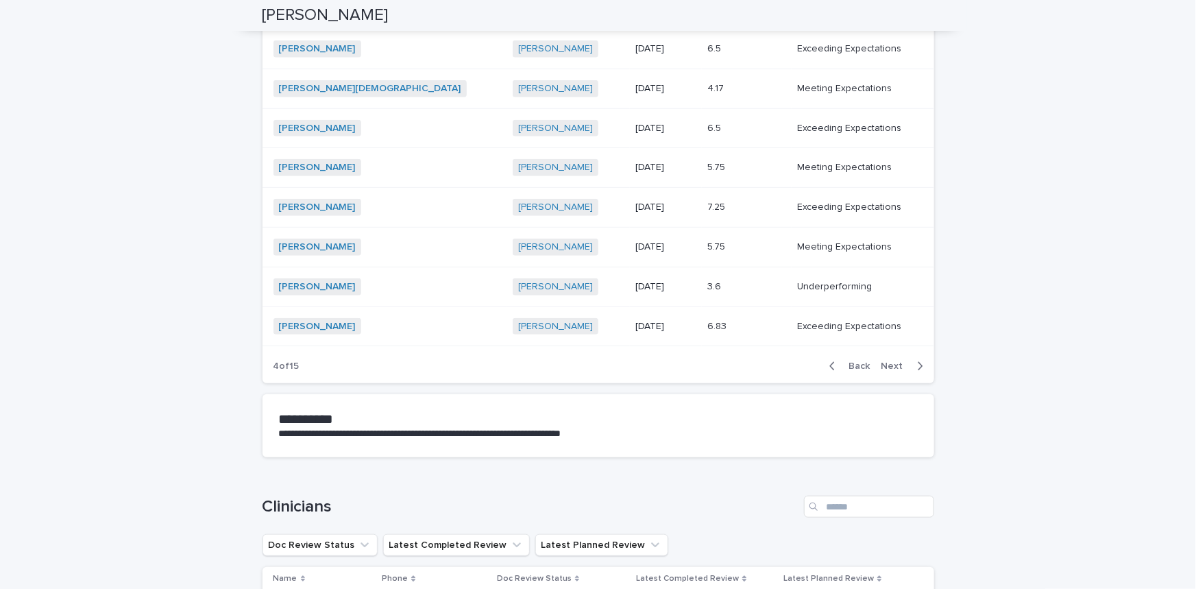
click at [898, 362] on span "Next" at bounding box center [896, 366] width 30 height 10
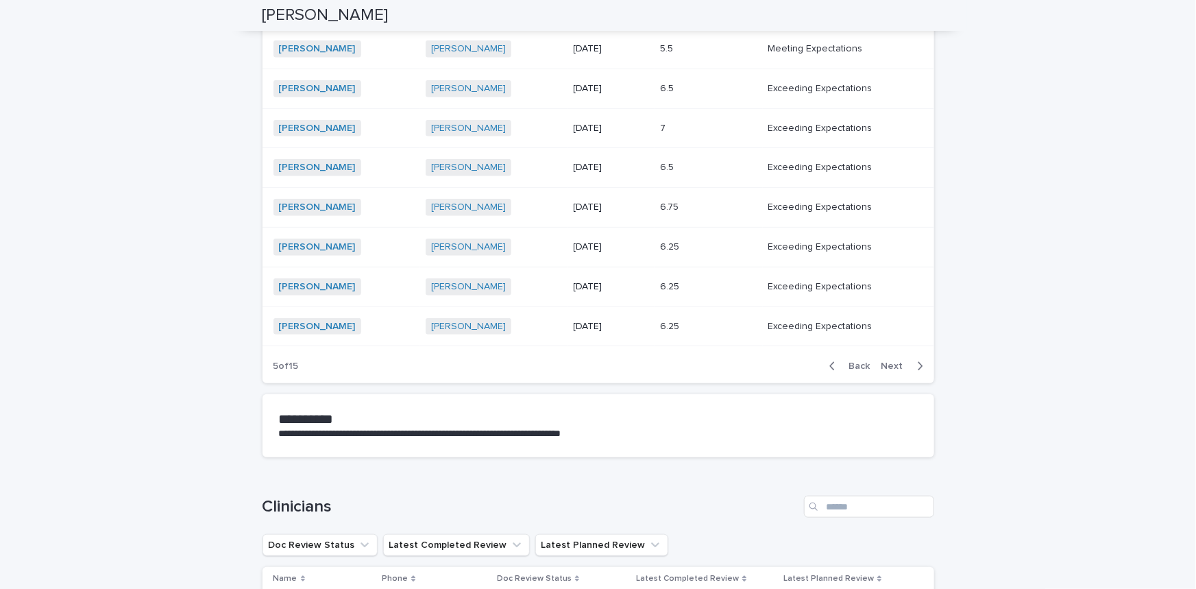
click at [898, 362] on span "Next" at bounding box center [896, 366] width 30 height 10
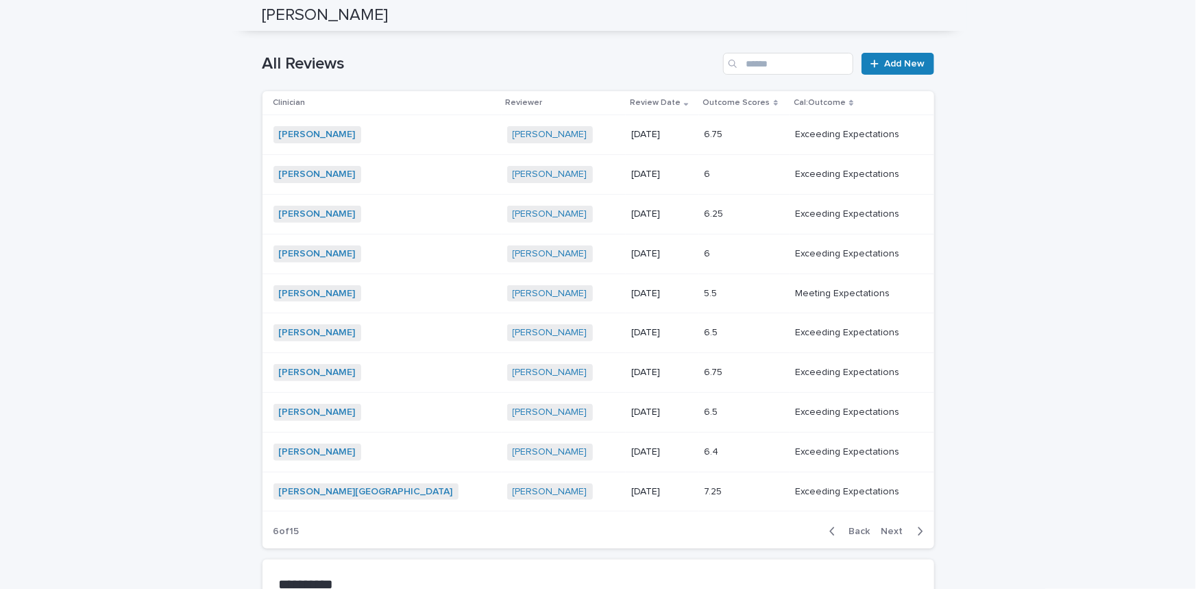
scroll to position [124, 0]
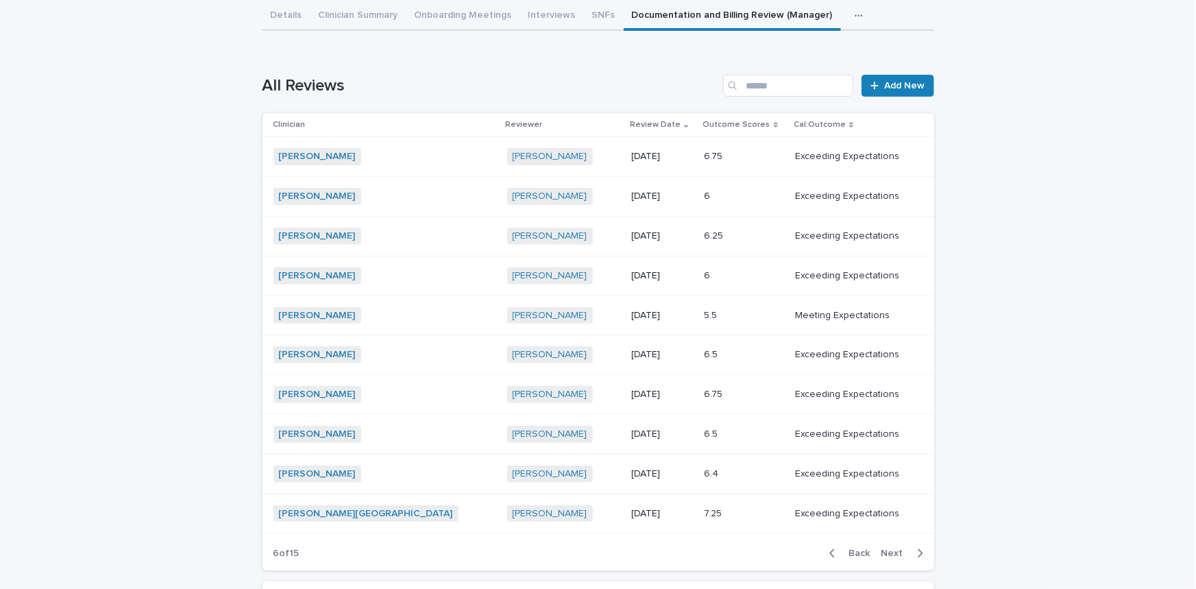
drag, startPoint x: 888, startPoint y: 550, endPoint x: 860, endPoint y: 541, distance: 28.8
click at [888, 550] on span "Next" at bounding box center [896, 553] width 30 height 10
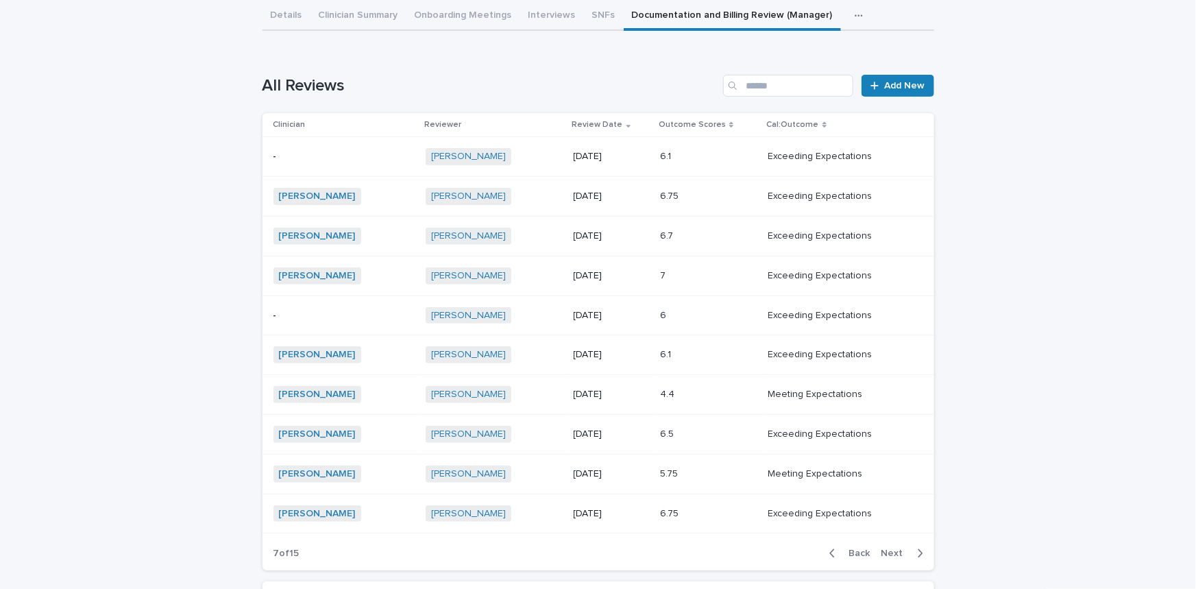
click at [886, 548] on span "Next" at bounding box center [896, 553] width 30 height 10
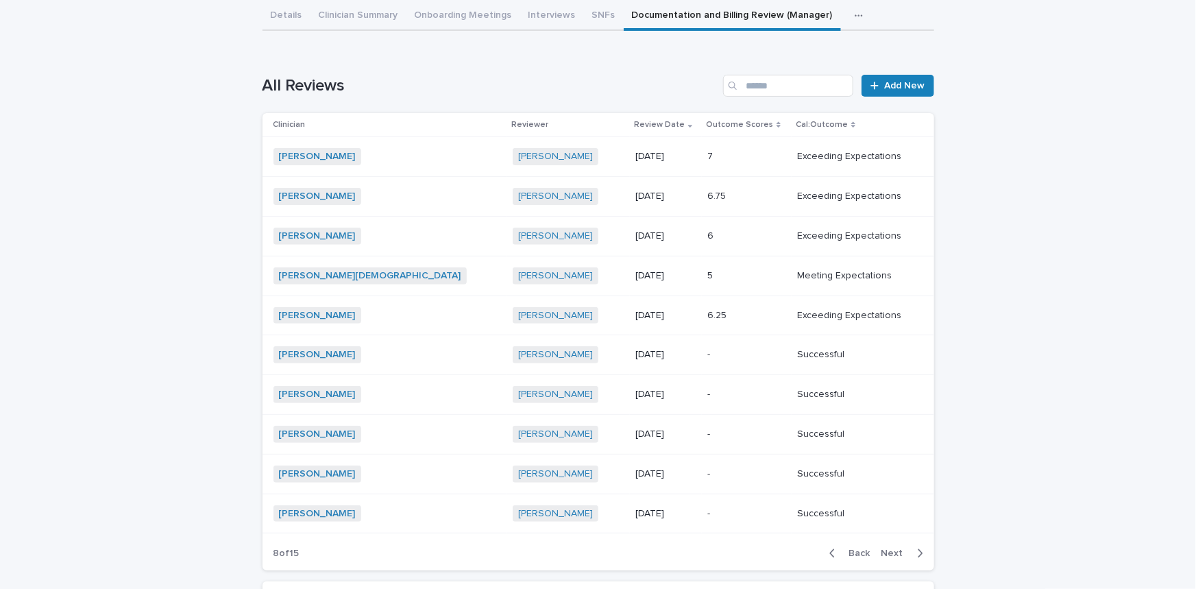
click at [853, 551] on span "Back" at bounding box center [855, 553] width 29 height 10
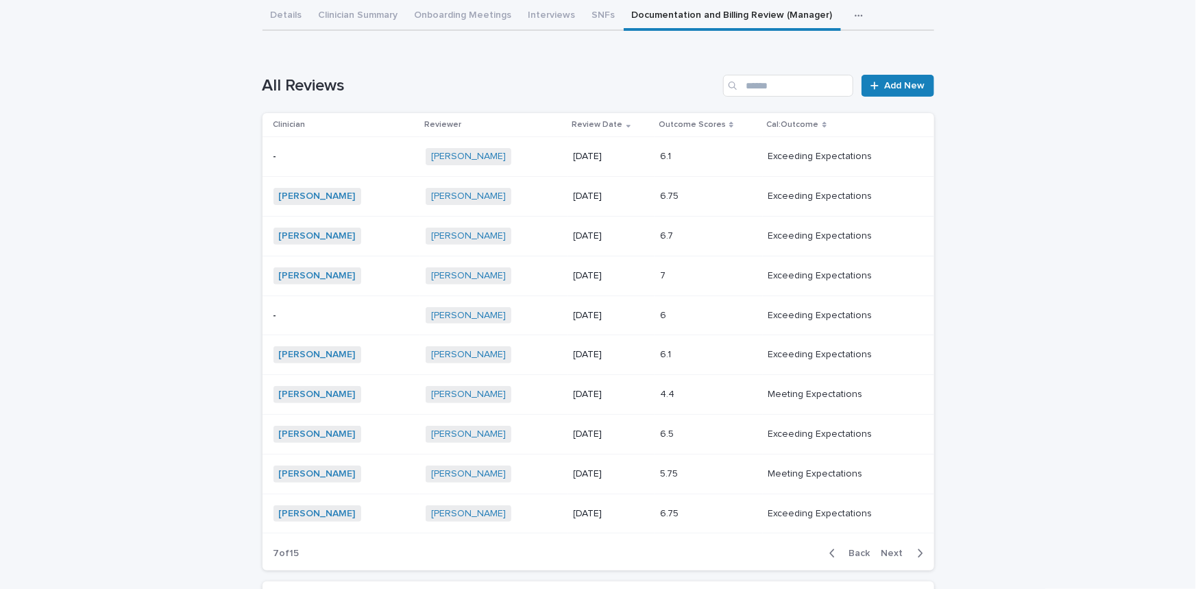
click at [363, 313] on p "-" at bounding box center [343, 316] width 141 height 12
